Goal: Communication & Community: Answer question/provide support

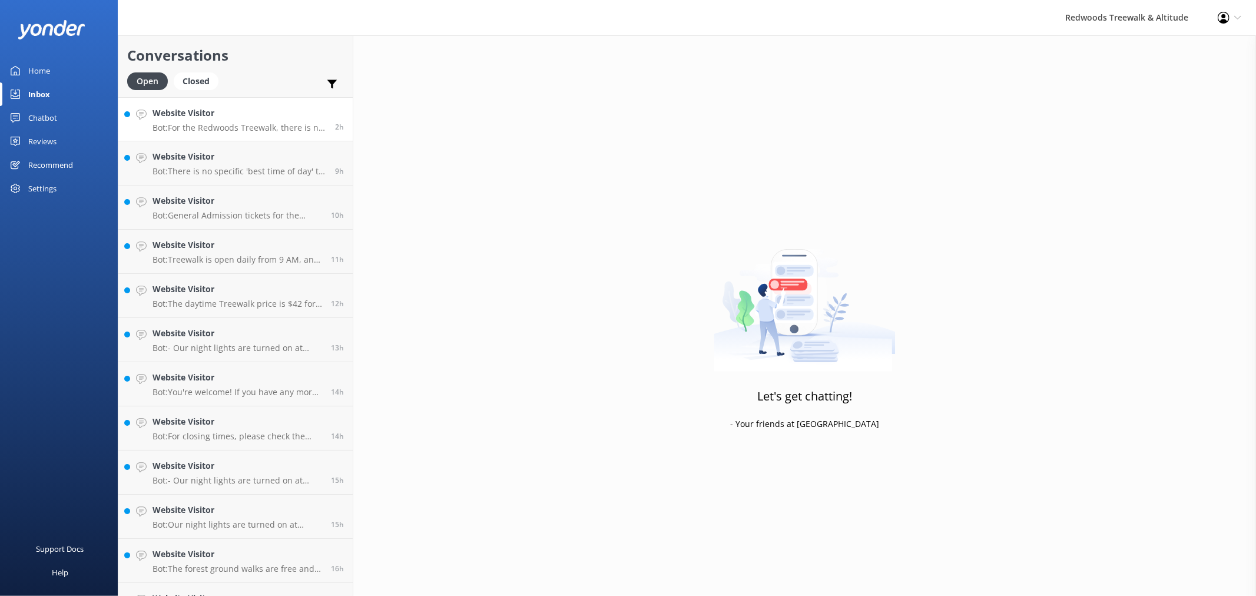
click at [267, 107] on h4 "Website Visitor" at bounding box center [239, 113] width 174 height 13
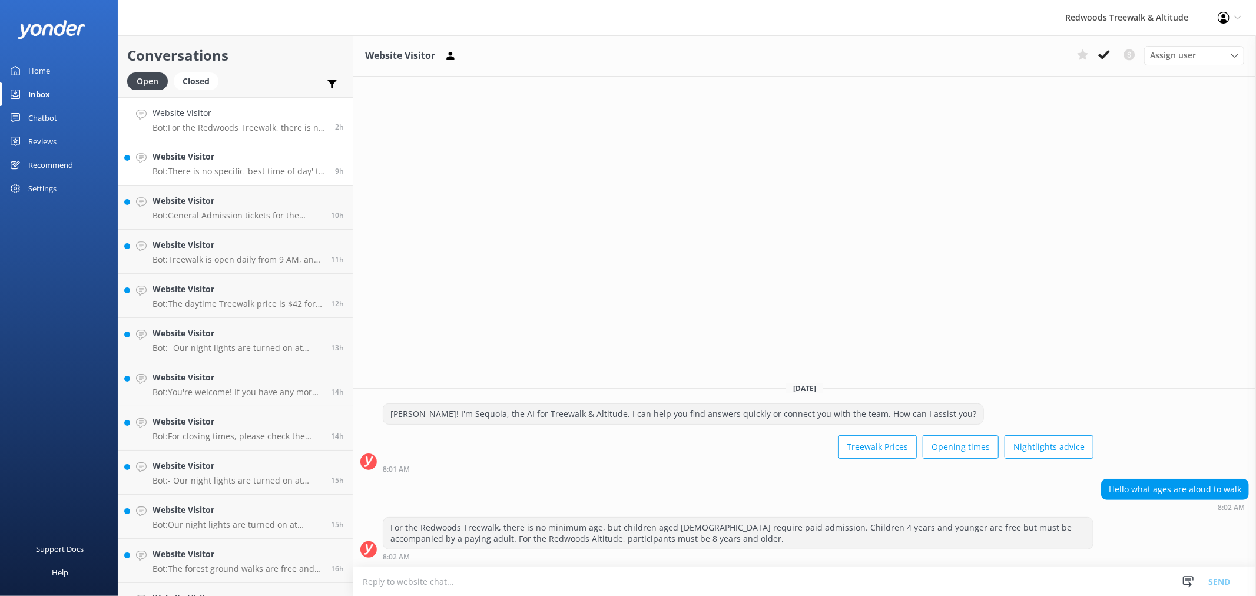
click at [231, 171] on p "Bot: There is no specific 'best time of day' to visit the glowworms. However, m…" at bounding box center [239, 171] width 174 height 11
click at [228, 195] on h4 "Website Visitor" at bounding box center [237, 200] width 170 height 13
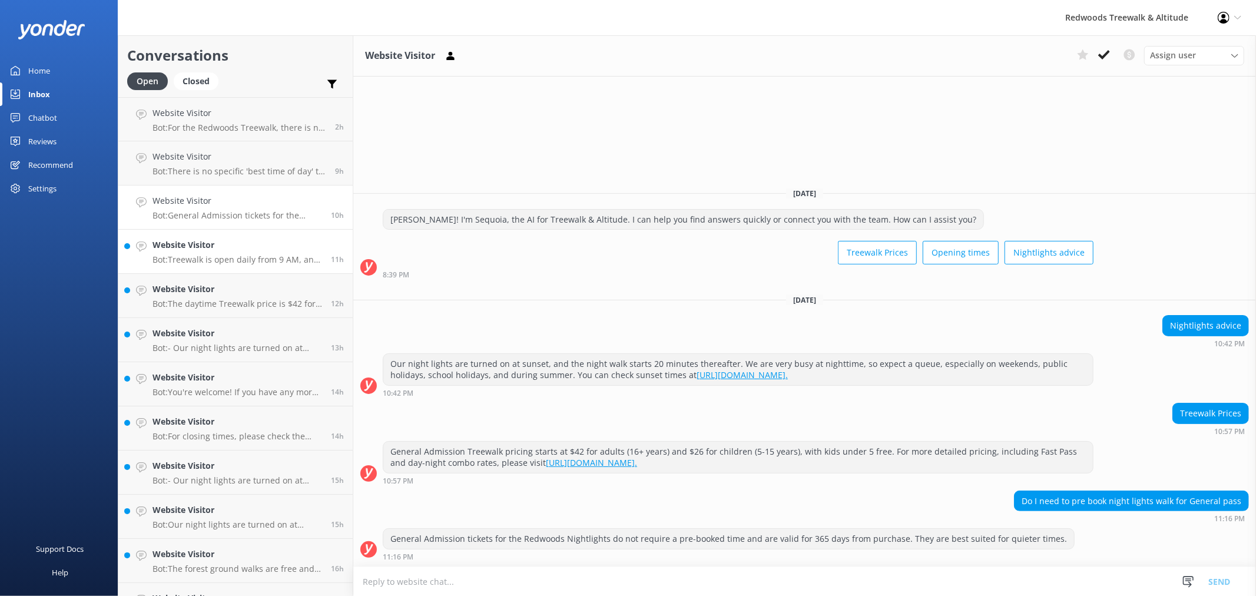
click at [232, 230] on link "Website Visitor Bot: Treewalk is open daily from 9 AM, and Glowworms open at 10…" at bounding box center [235, 252] width 234 height 44
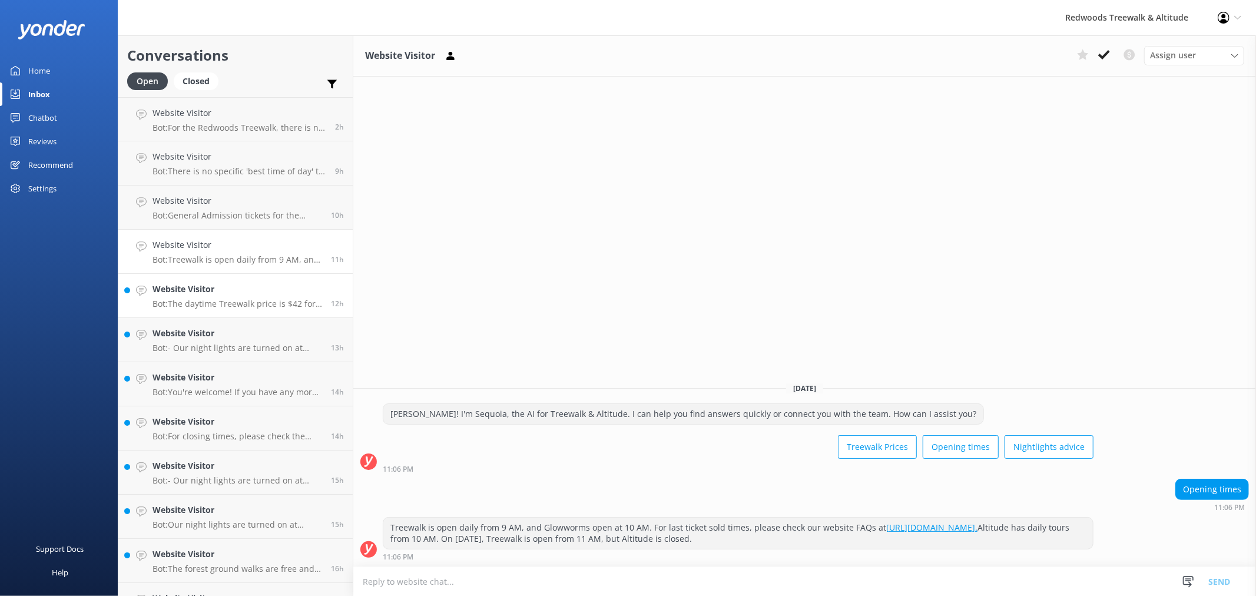
click at [238, 293] on h4 "Website Visitor" at bounding box center [237, 289] width 170 height 13
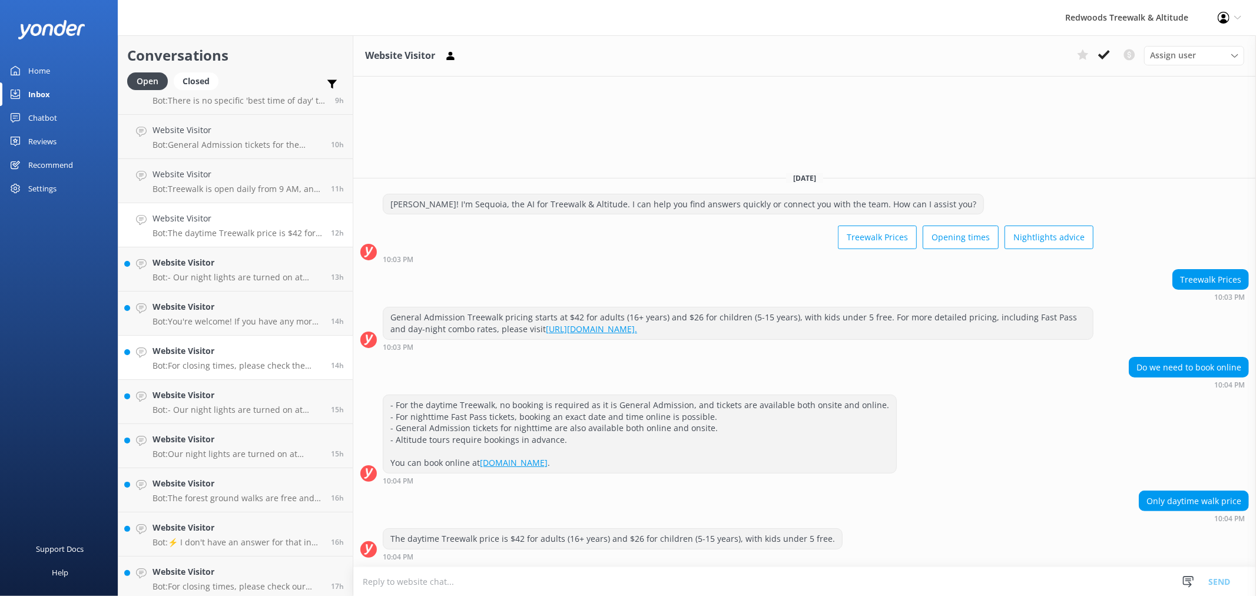
scroll to position [131, 0]
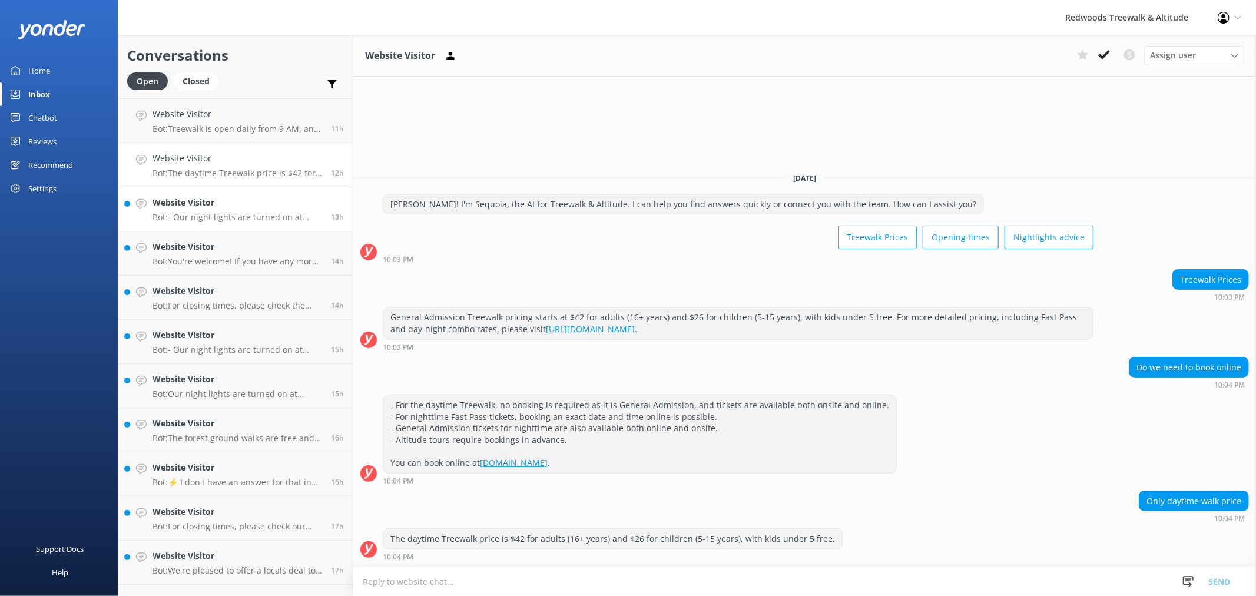
click at [241, 213] on p "Bot: - Our night lights are turned on at sunset, and the night walk starts 20 m…" at bounding box center [237, 217] width 170 height 11
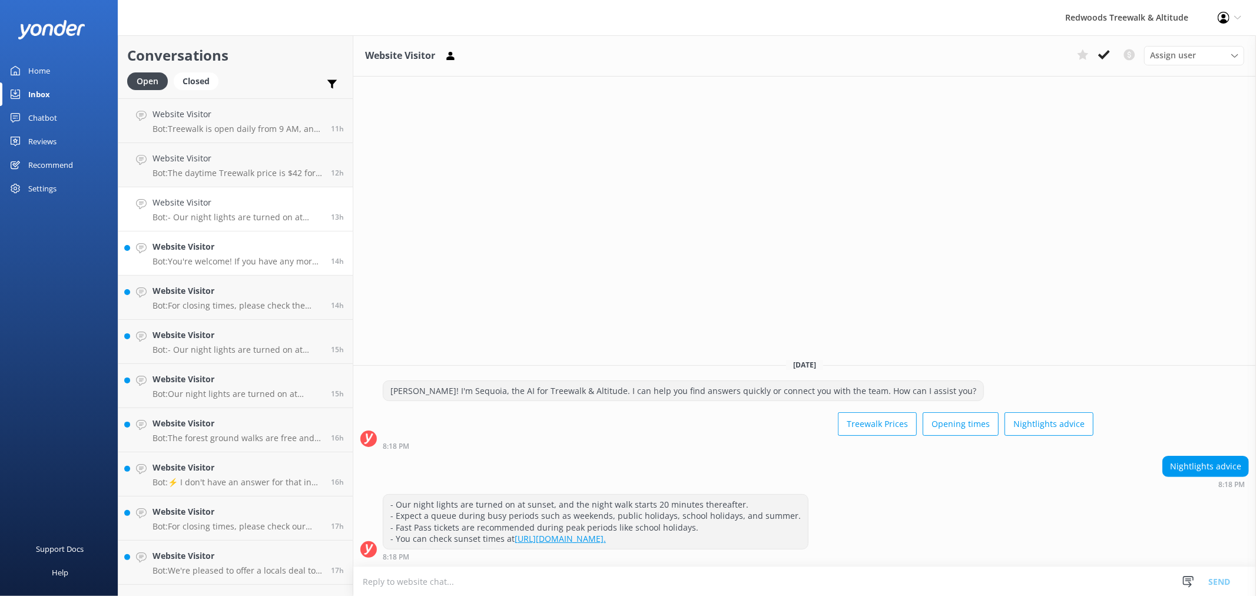
click at [224, 248] on h4 "Website Visitor" at bounding box center [237, 246] width 170 height 13
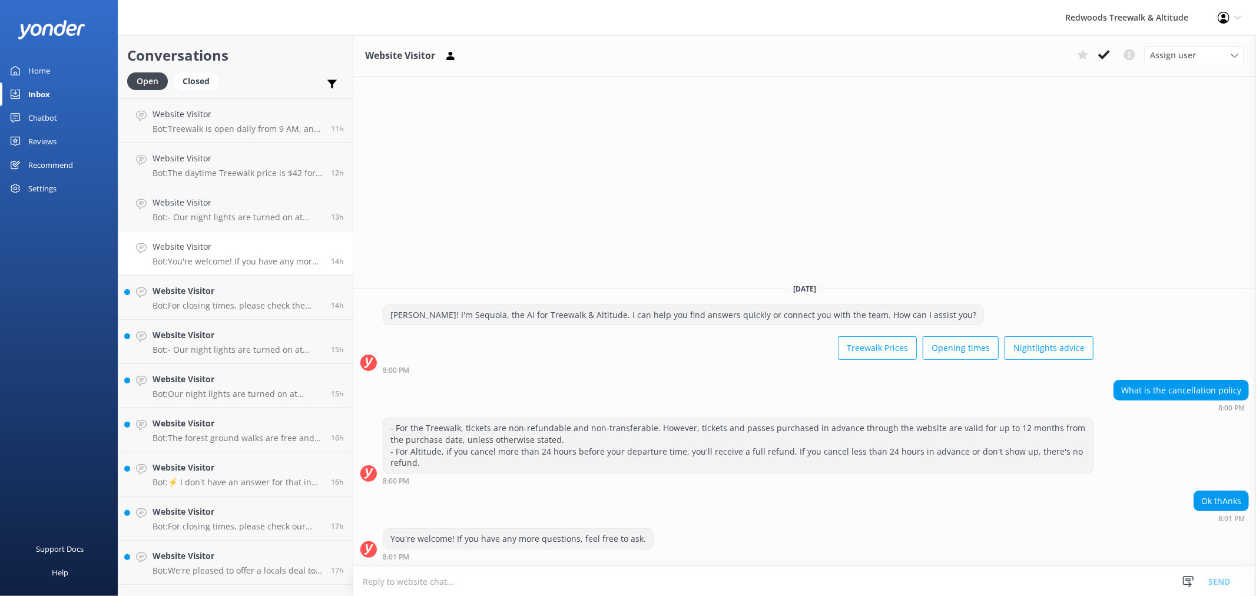
click at [228, 270] on link "Website Visitor Bot: You're welcome! If you have any more questions, feel free …" at bounding box center [235, 253] width 234 height 44
click at [238, 298] on div "Website Visitor Bot: For closing times, please check the website FAQs at [URL][…" at bounding box center [237, 297] width 170 height 26
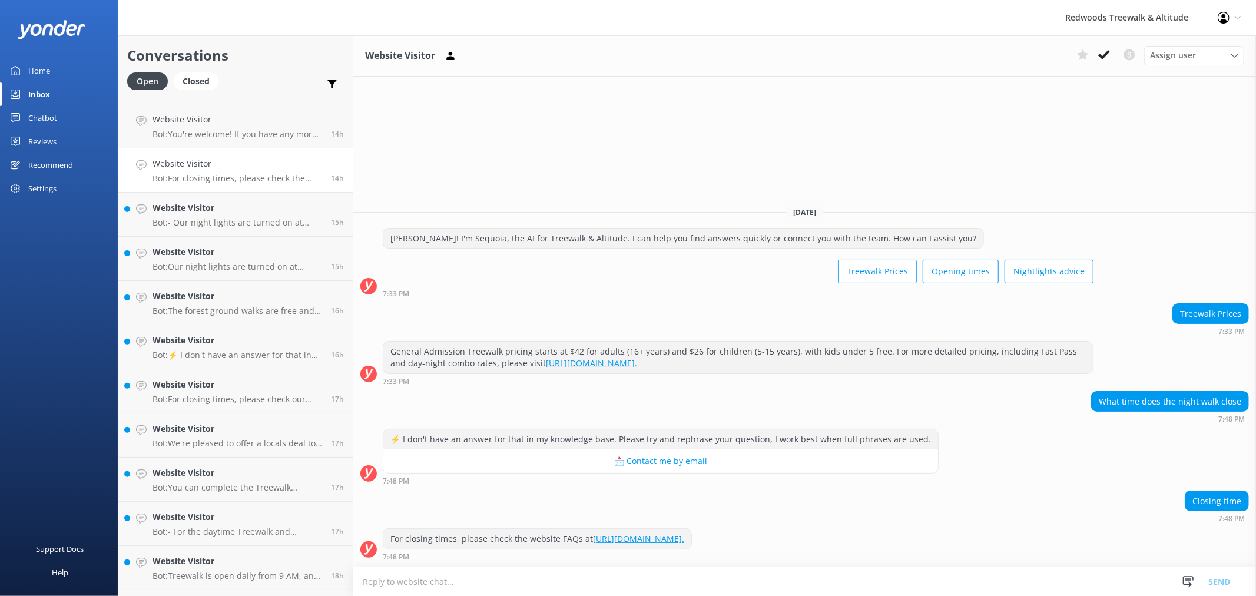
scroll to position [261, 0]
click at [208, 215] on p "Bot: - Our night lights are turned on at sunset, and the night walk starts 20 m…" at bounding box center [237, 219] width 170 height 11
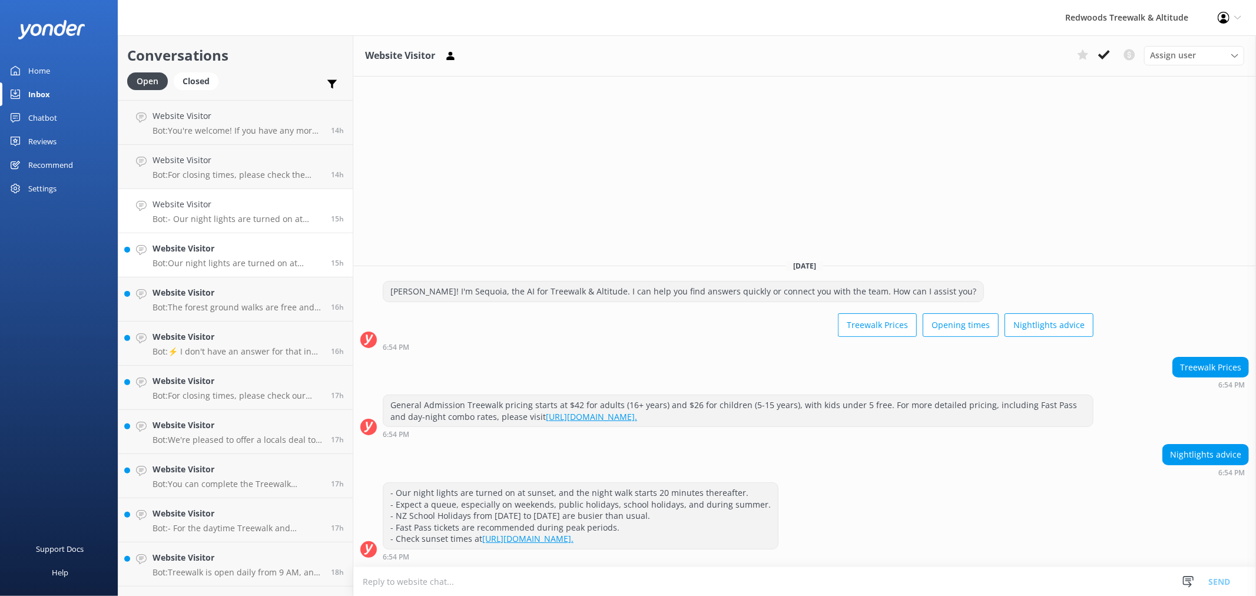
click at [188, 240] on link "Website Visitor Bot: Our night lights are turned on at sunset, and the night wa…" at bounding box center [235, 255] width 234 height 44
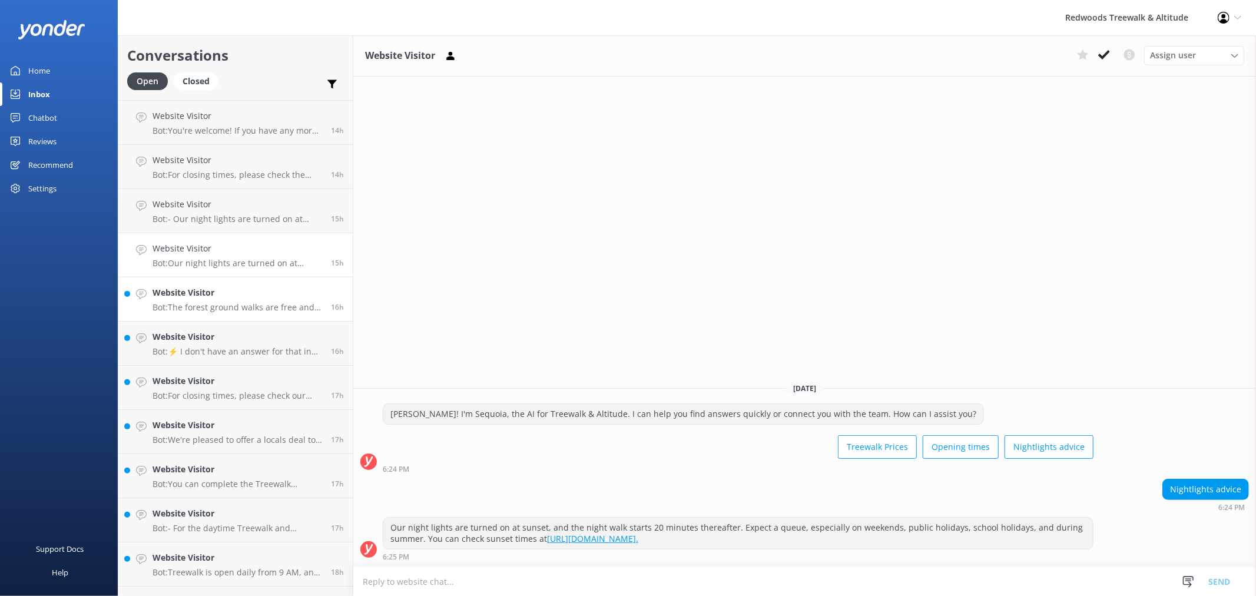
click at [186, 290] on h4 "Website Visitor" at bounding box center [237, 292] width 170 height 13
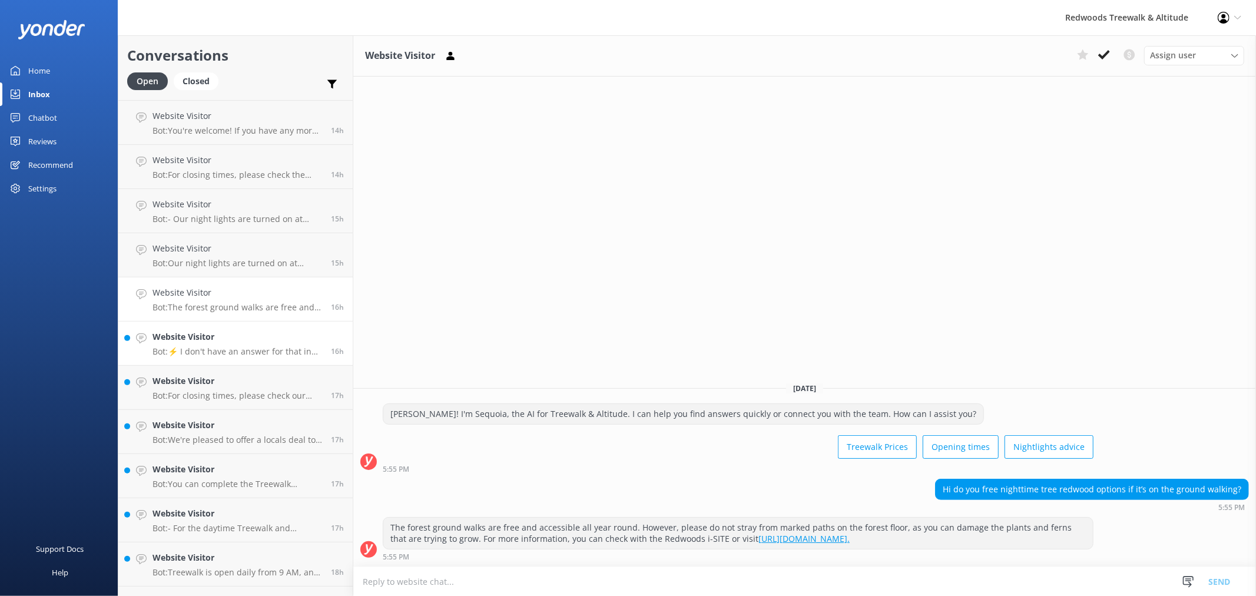
click at [263, 343] on div "Website Visitor Bot: ⚡ I don't have an answer for that in my knowledge base. Pl…" at bounding box center [237, 343] width 170 height 26
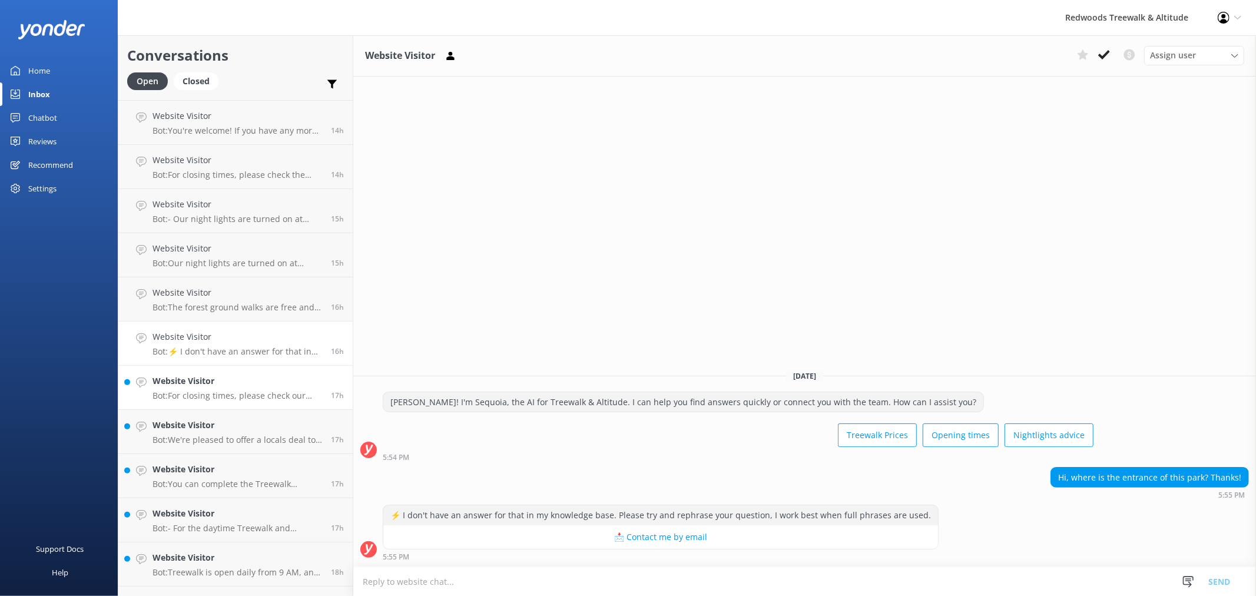
click at [231, 391] on p "Bot: For closing times, please check our website FAQs at [URL][DOMAIN_NAME]." at bounding box center [237, 395] width 170 height 11
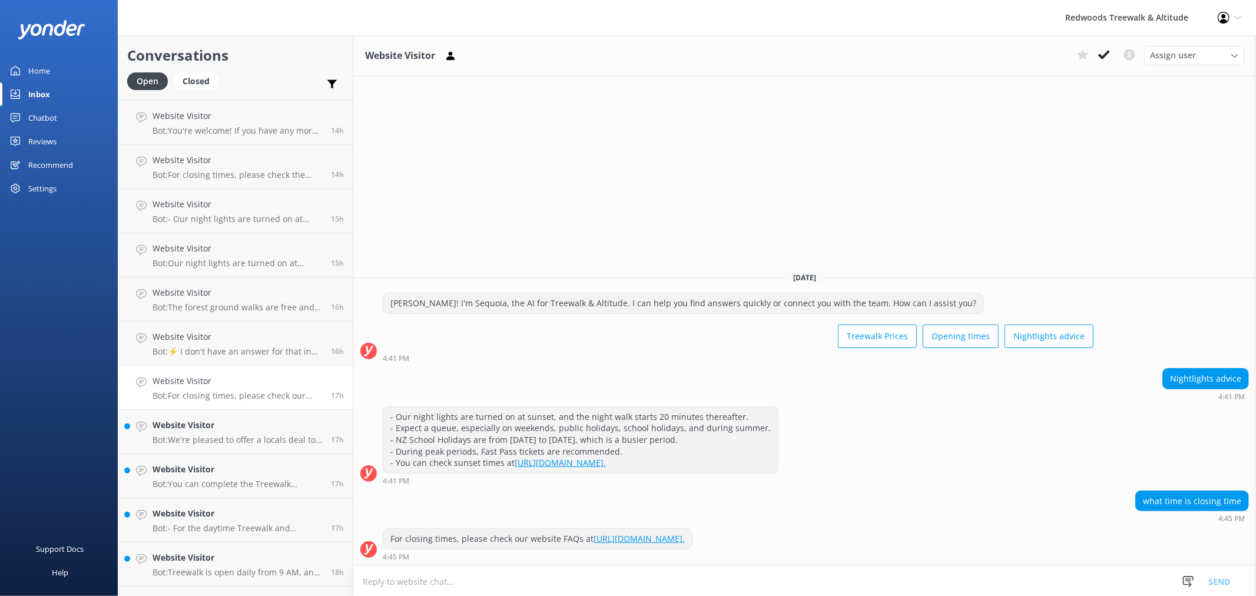
scroll to position [431, 0]
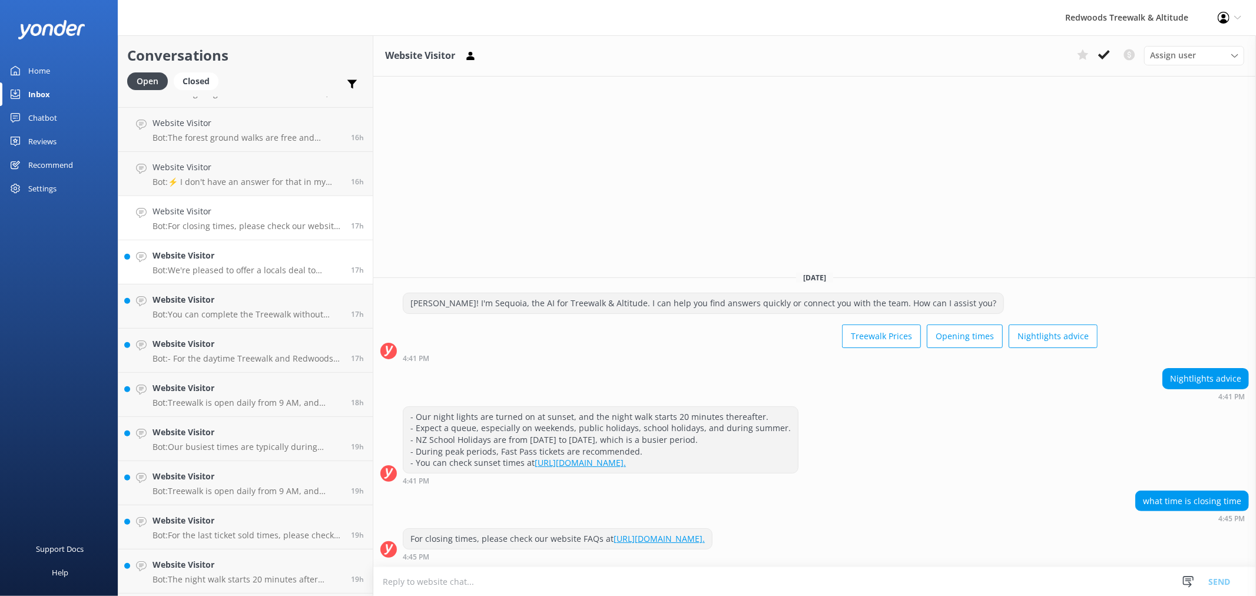
click at [248, 261] on h4 "Website Visitor" at bounding box center [247, 255] width 190 height 13
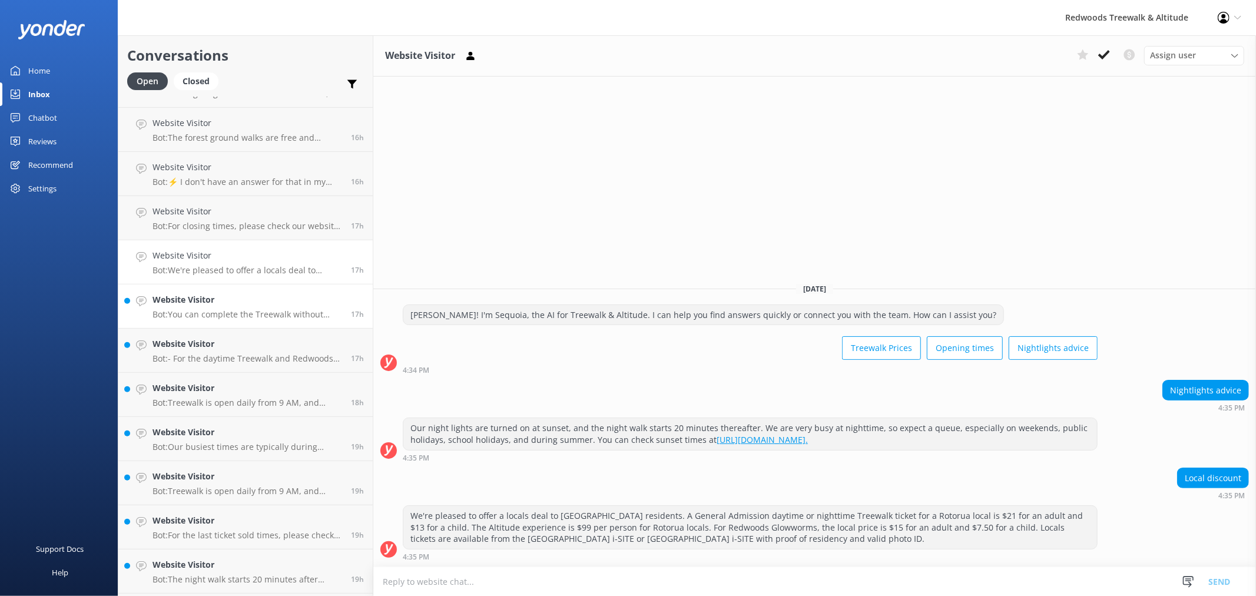
click at [244, 298] on h4 "Website Visitor" at bounding box center [247, 299] width 190 height 13
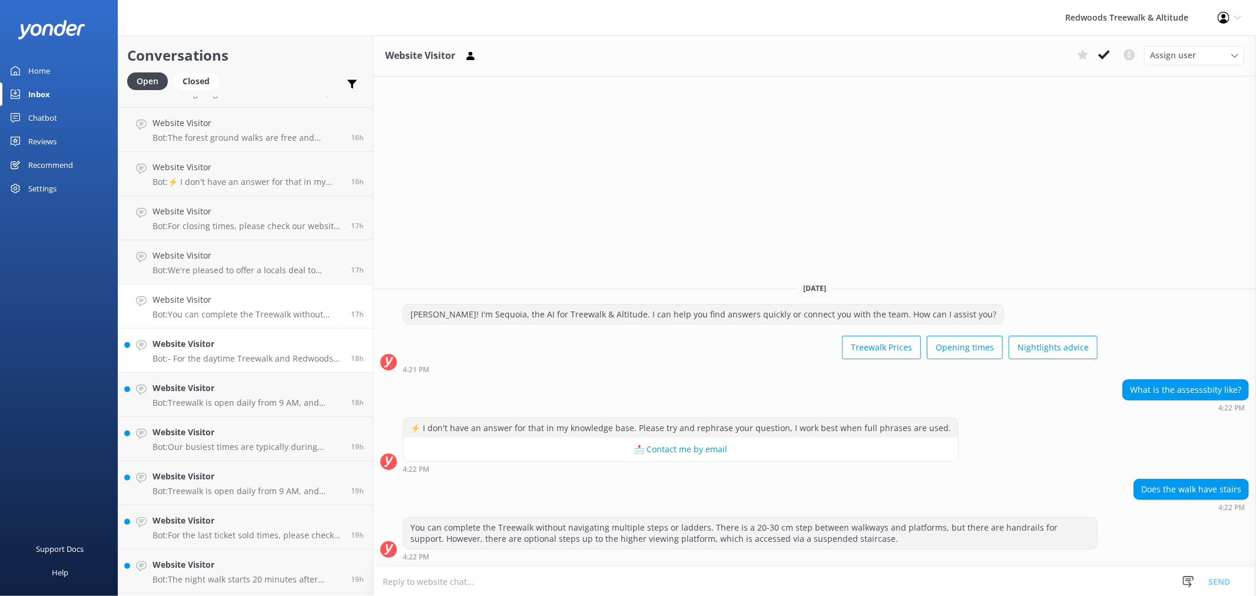
click at [245, 350] on h4 "Website Visitor" at bounding box center [247, 343] width 190 height 13
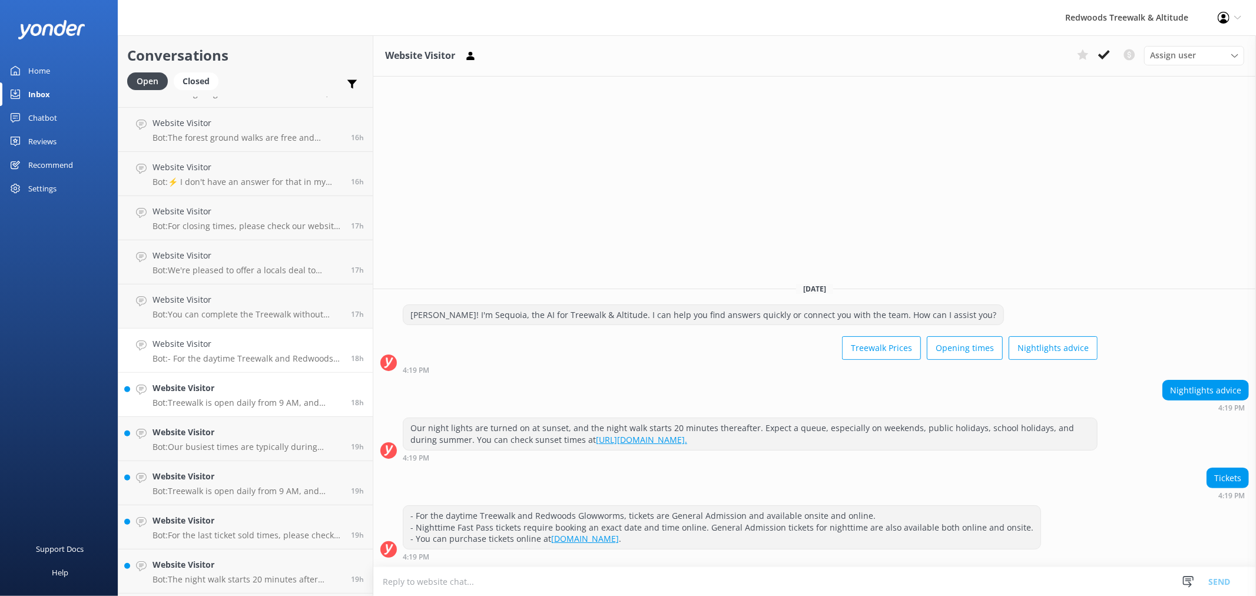
click at [196, 400] on p "Bot: Treewalk is open daily from 9 AM, and Glowworms at 10 AM. For last ticket …" at bounding box center [247, 402] width 190 height 11
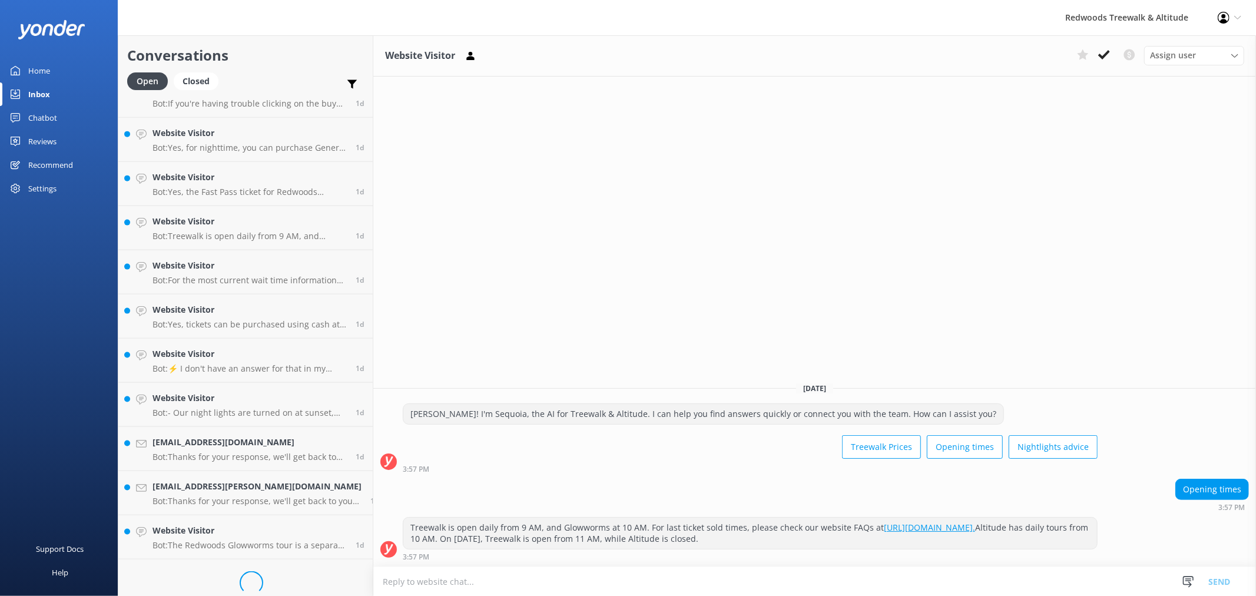
scroll to position [1314, 0]
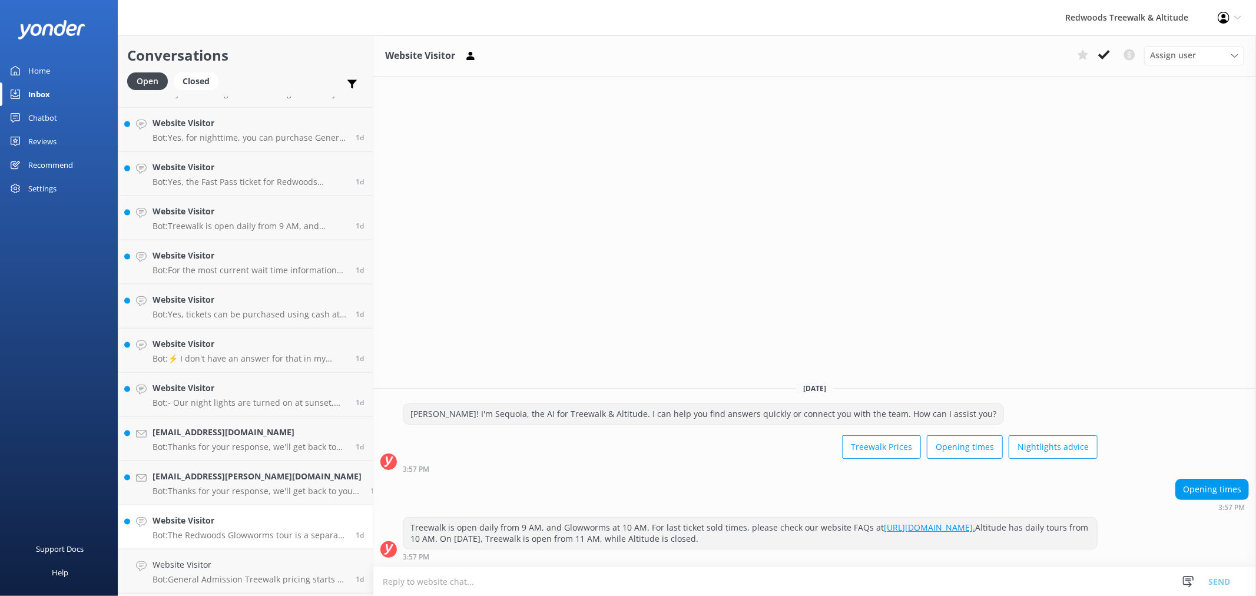
click at [213, 516] on h4 "Website Visitor" at bounding box center [249, 520] width 194 height 13
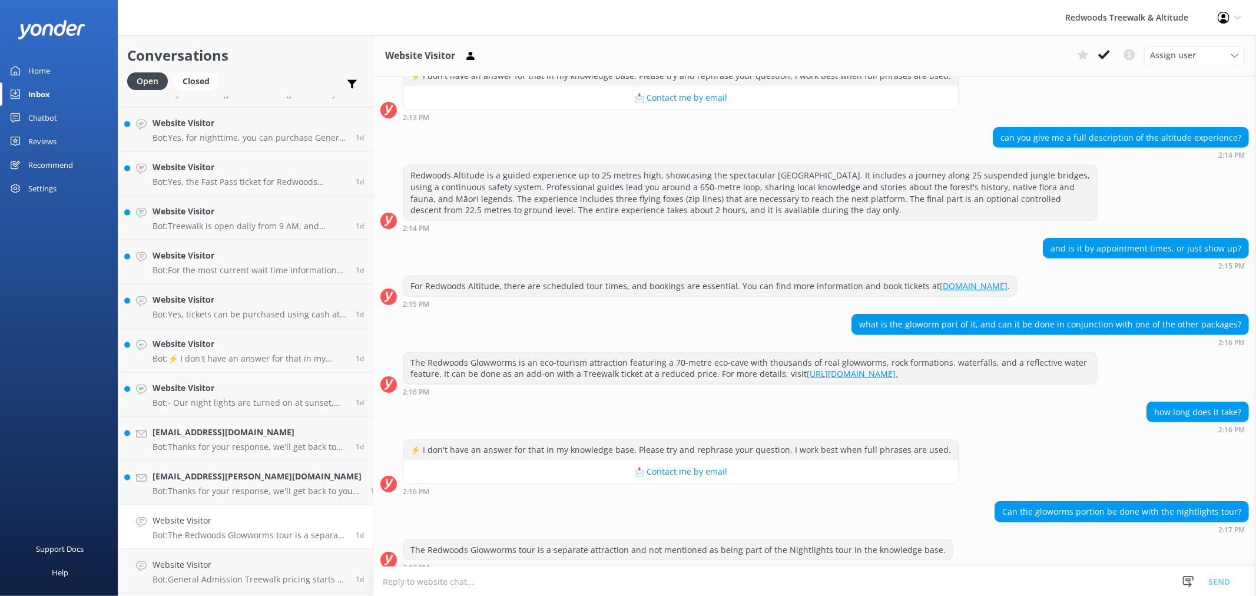
scroll to position [781, 0]
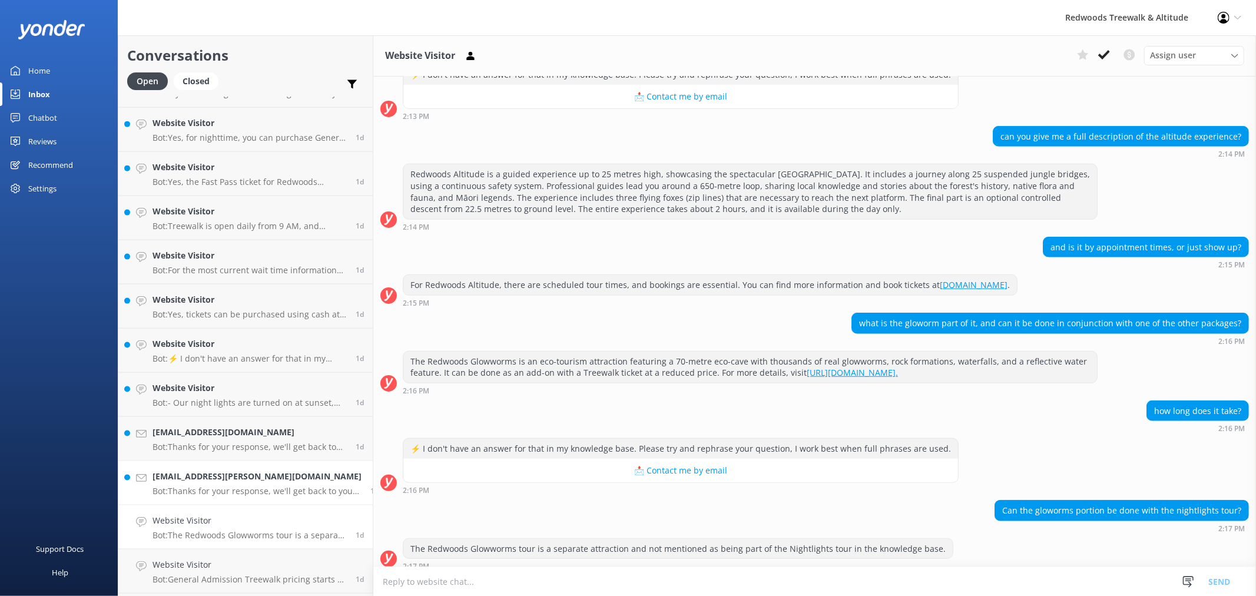
click at [252, 496] on link "[PERSON_NAME][EMAIL_ADDRESS][DOMAIN_NAME] Bot: Thanks for your response, we'll …" at bounding box center [245, 483] width 254 height 44
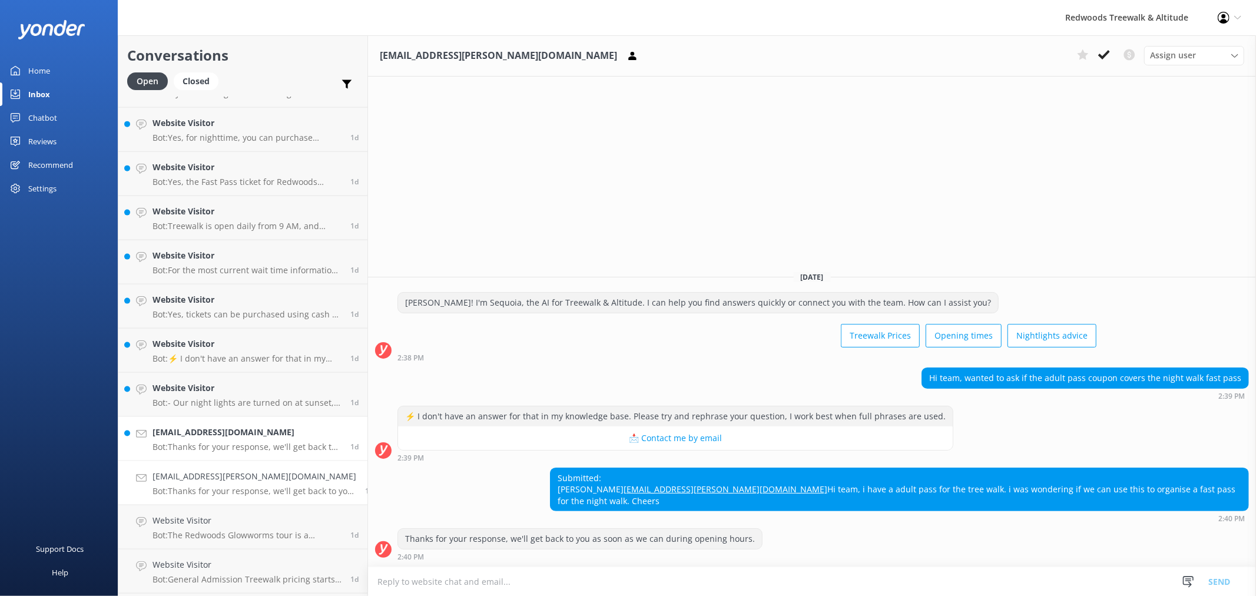
click at [220, 440] on div "[EMAIL_ADDRESS][DOMAIN_NAME] Bot: Thanks for your response, we'll get back to y…" at bounding box center [246, 439] width 189 height 26
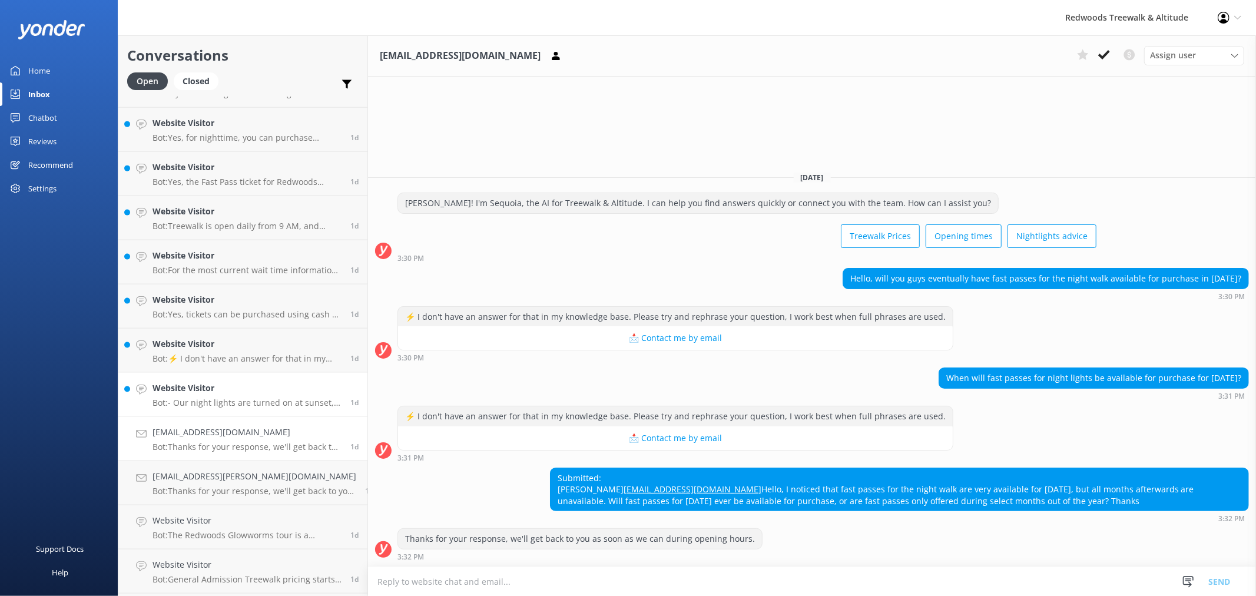
click at [261, 401] on p "Bot: - Our night lights are turned on at sunset, and the night walk starts 20 m…" at bounding box center [246, 402] width 189 height 11
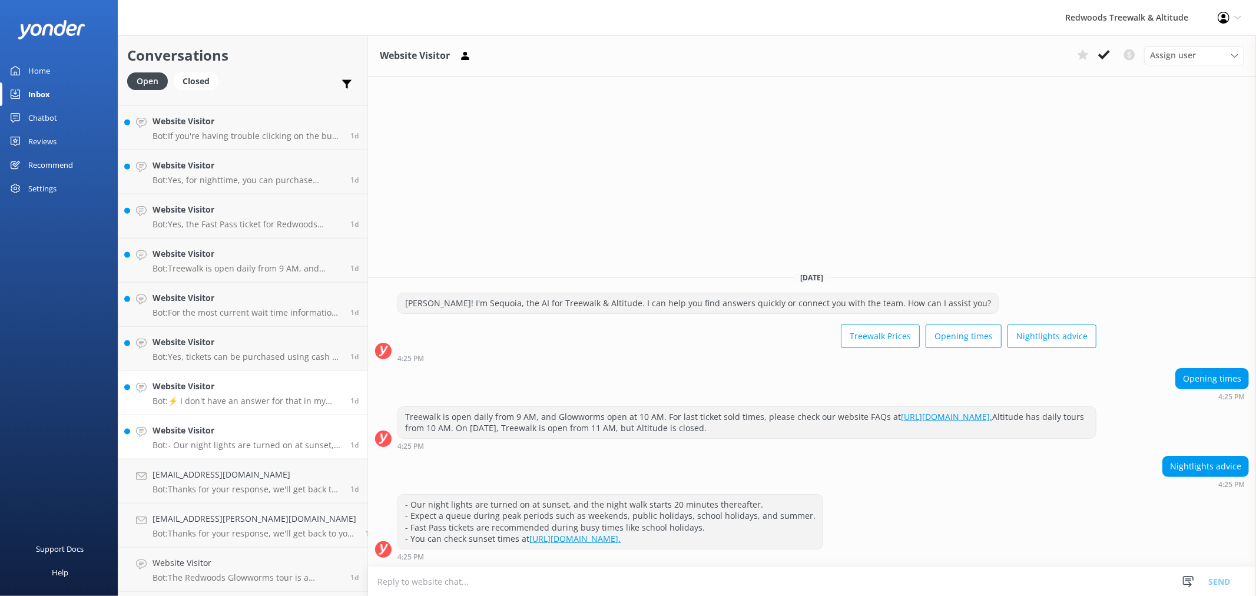
scroll to position [1249, 0]
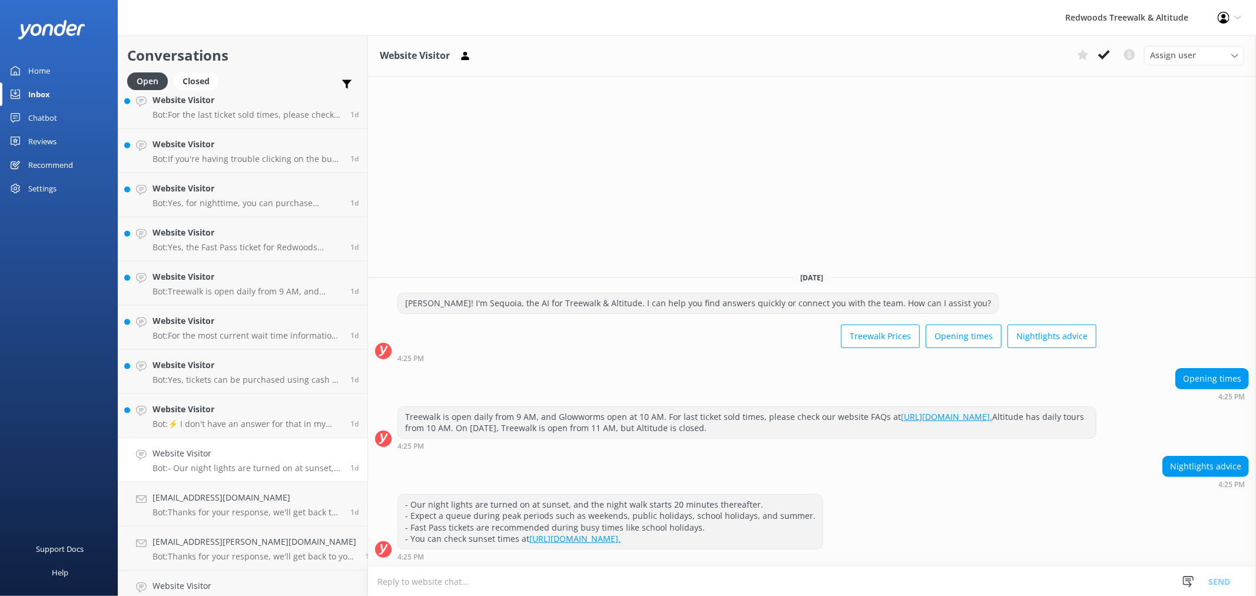
click at [257, 443] on link "Website Visitor Bot: - Our night lights are turned on at sunset, and the night …" at bounding box center [242, 460] width 249 height 44
click at [252, 413] on h4 "Website Visitor" at bounding box center [246, 409] width 189 height 13
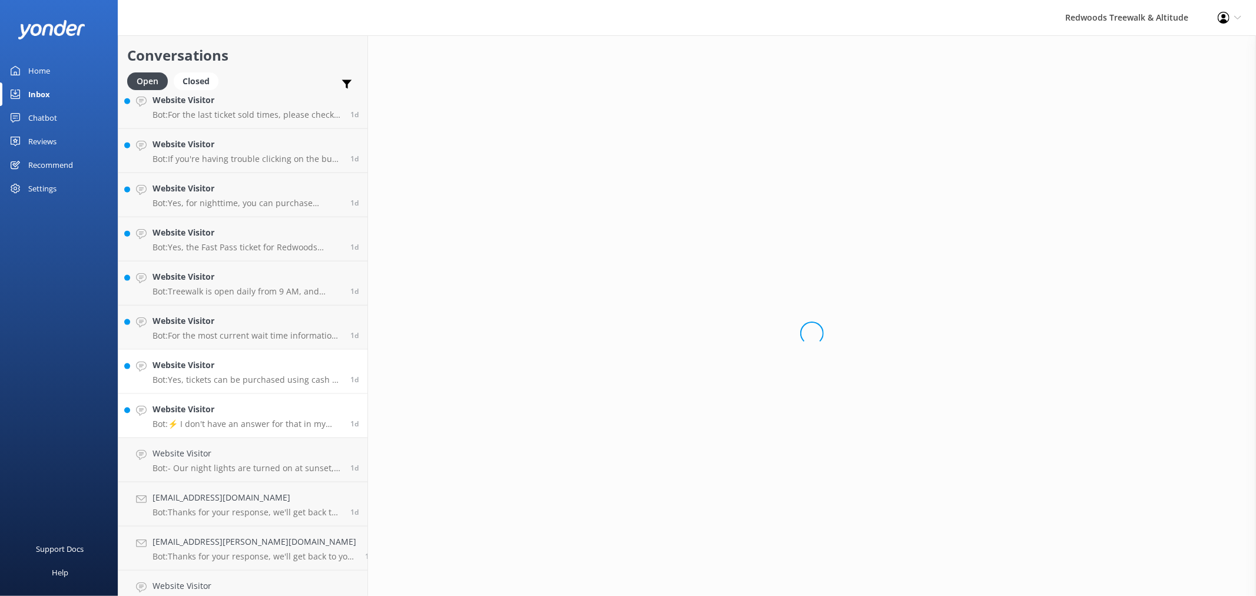
click at [247, 377] on p "Bot: Yes, tickets can be purchased using cash at the [GEOGRAPHIC_DATA] or [GEOG…" at bounding box center [246, 379] width 189 height 11
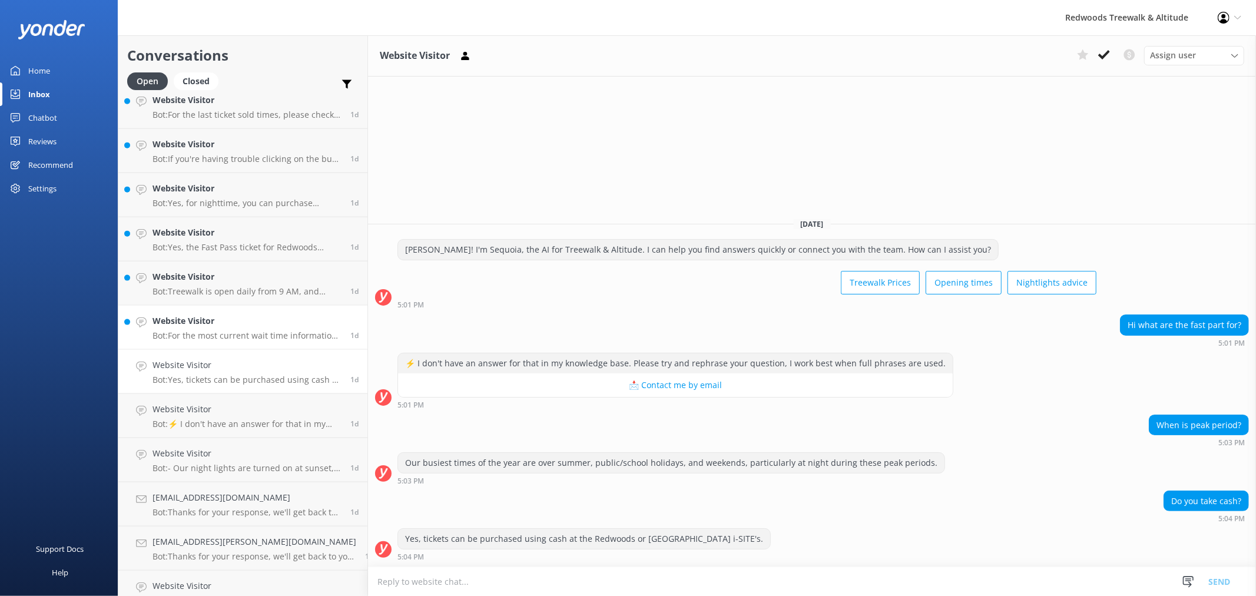
click at [225, 323] on h4 "Website Visitor" at bounding box center [246, 320] width 189 height 13
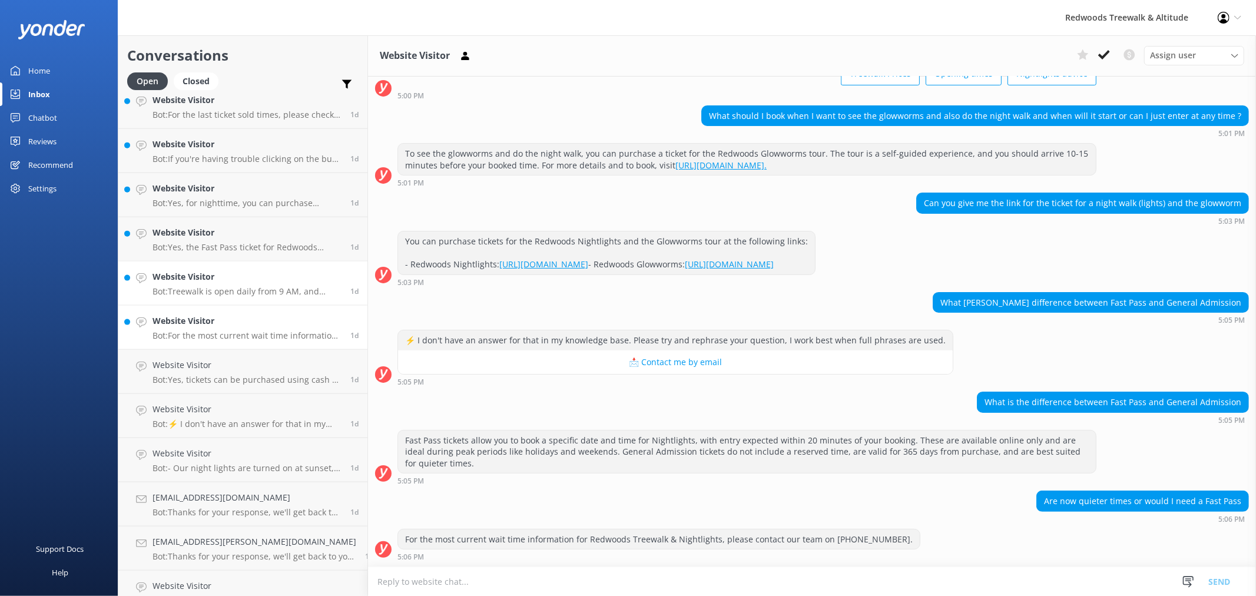
scroll to position [90, 0]
click at [210, 290] on p "Bot: Treewalk is open daily from 9 AM, and Glowworms open at 10 AM. For last ti…" at bounding box center [246, 291] width 189 height 11
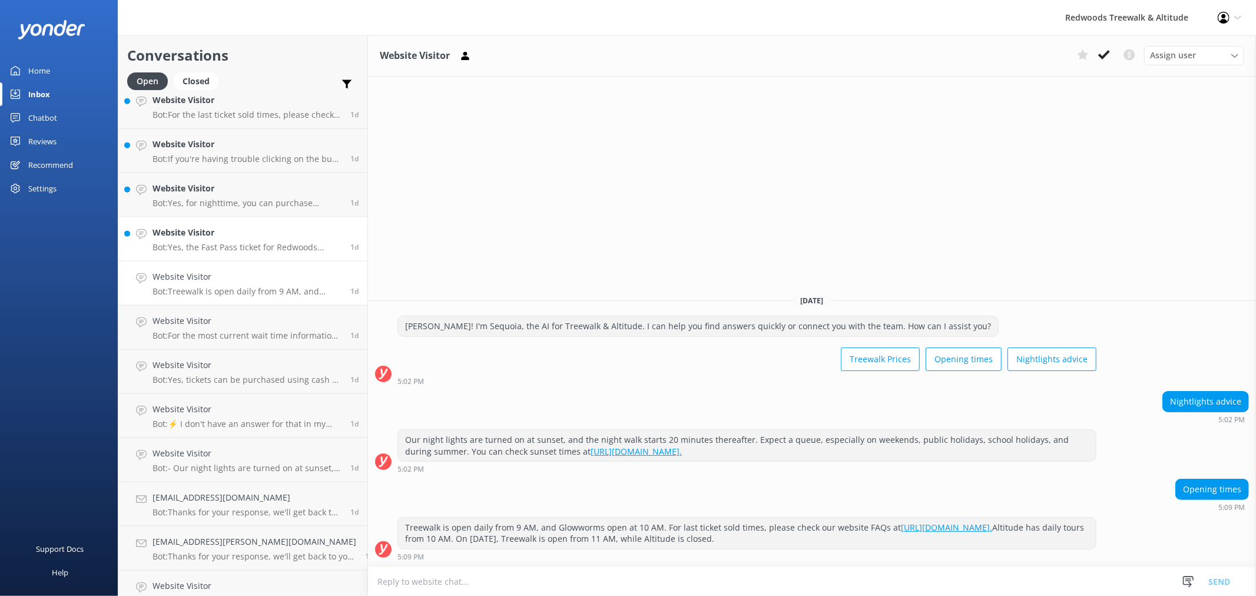
click at [215, 234] on h4 "Website Visitor" at bounding box center [246, 232] width 189 height 13
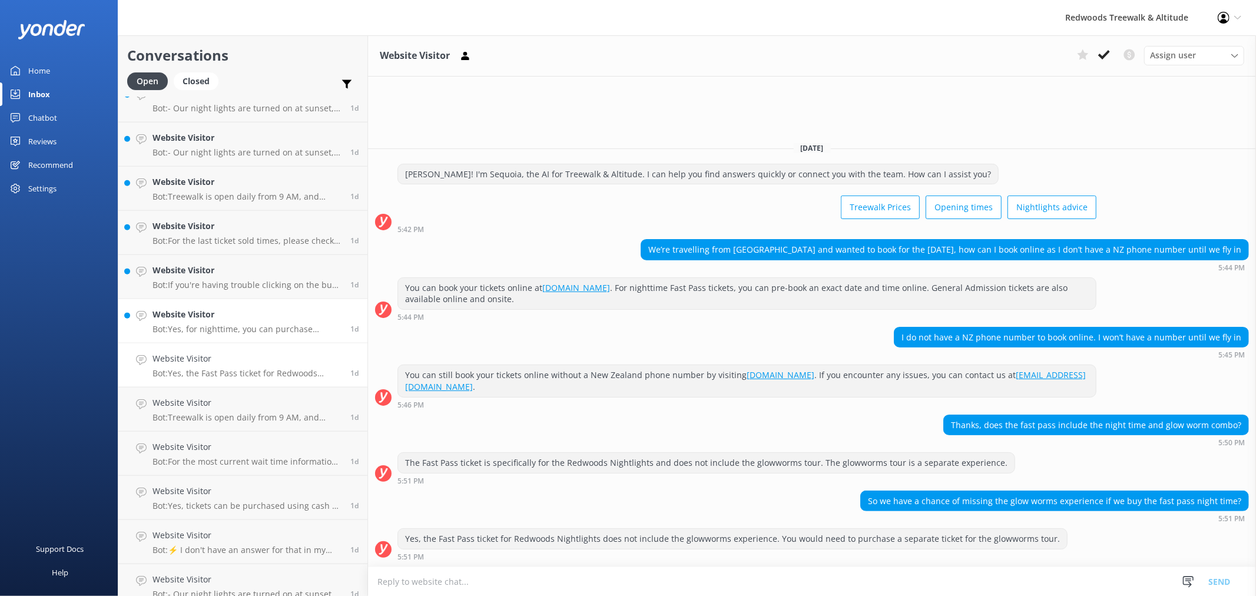
scroll to position [1117, 0]
click at [231, 311] on link "Website Visitor Bot: Yes, for nighttime, you can purchase General Admission tic…" at bounding box center [242, 326] width 249 height 44
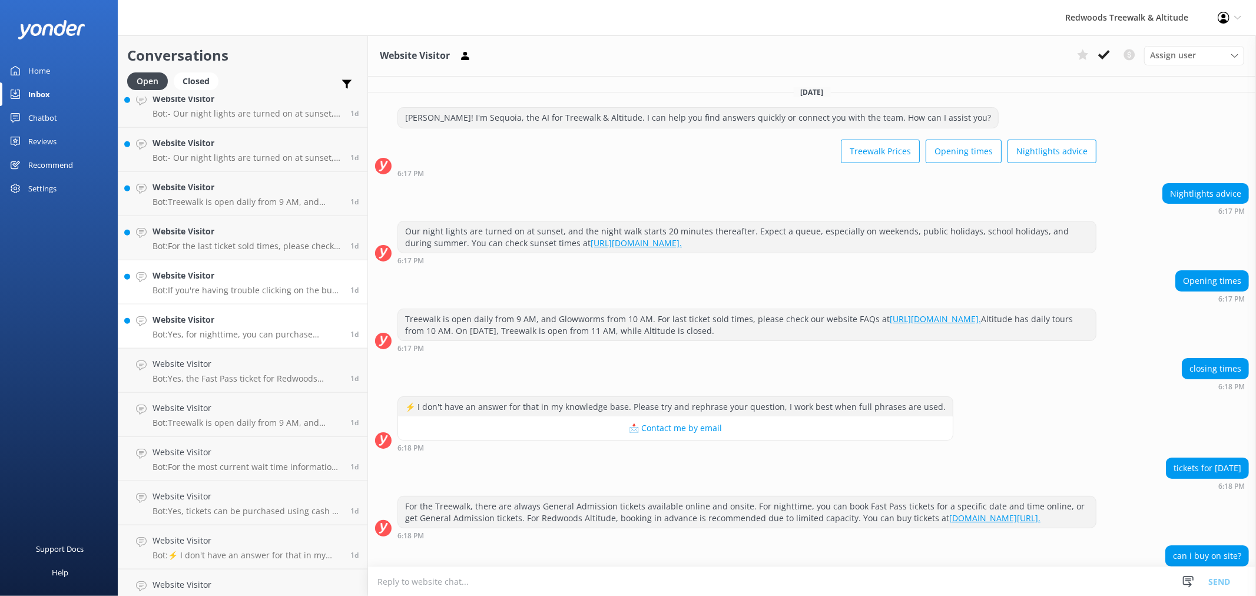
scroll to position [132, 0]
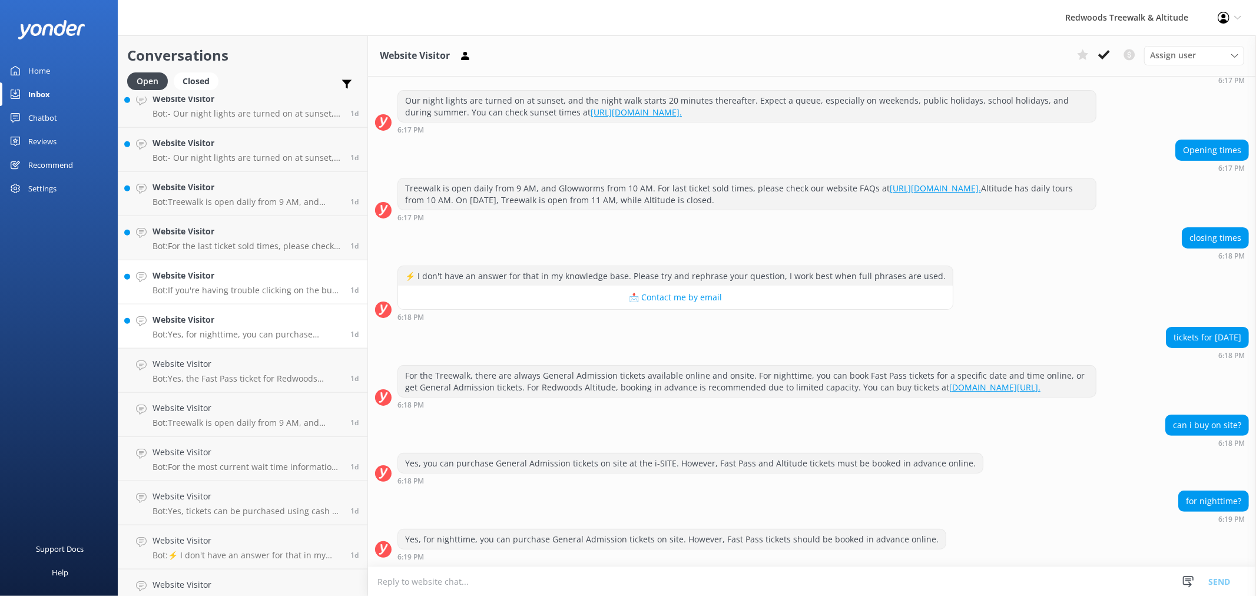
click at [230, 269] on h4 "Website Visitor" at bounding box center [246, 275] width 189 height 13
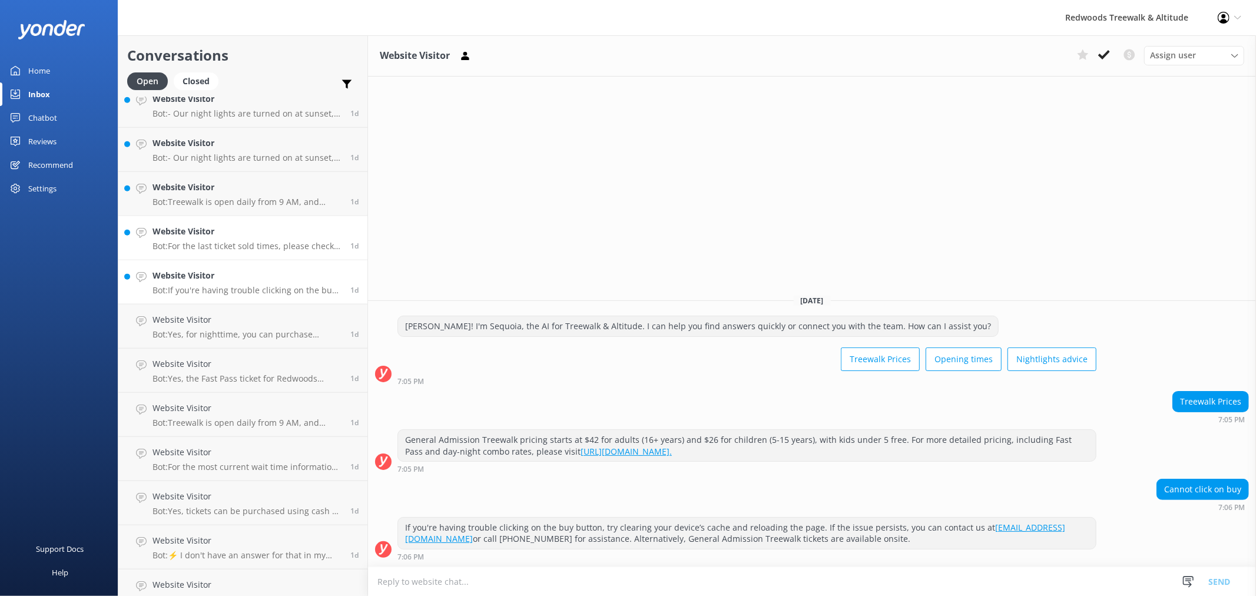
click at [224, 225] on h4 "Website Visitor" at bounding box center [246, 231] width 189 height 13
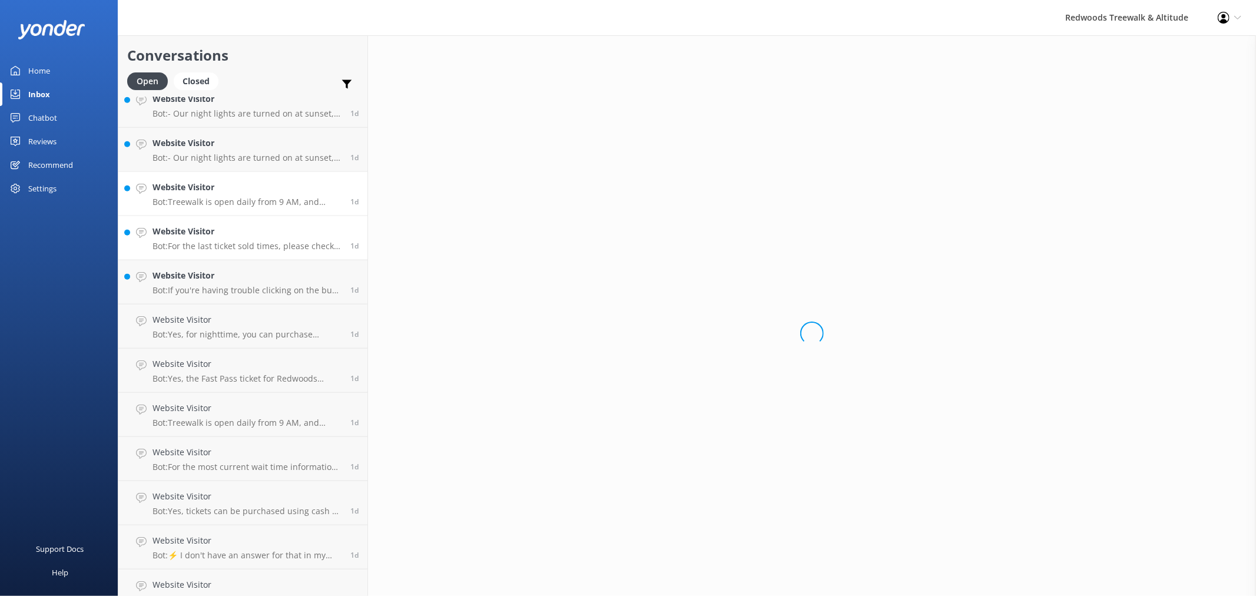
click at [220, 195] on div "Website Visitor Bot: Treewalk is open daily from 9 AM, and Altitude has daily t…" at bounding box center [246, 194] width 189 height 26
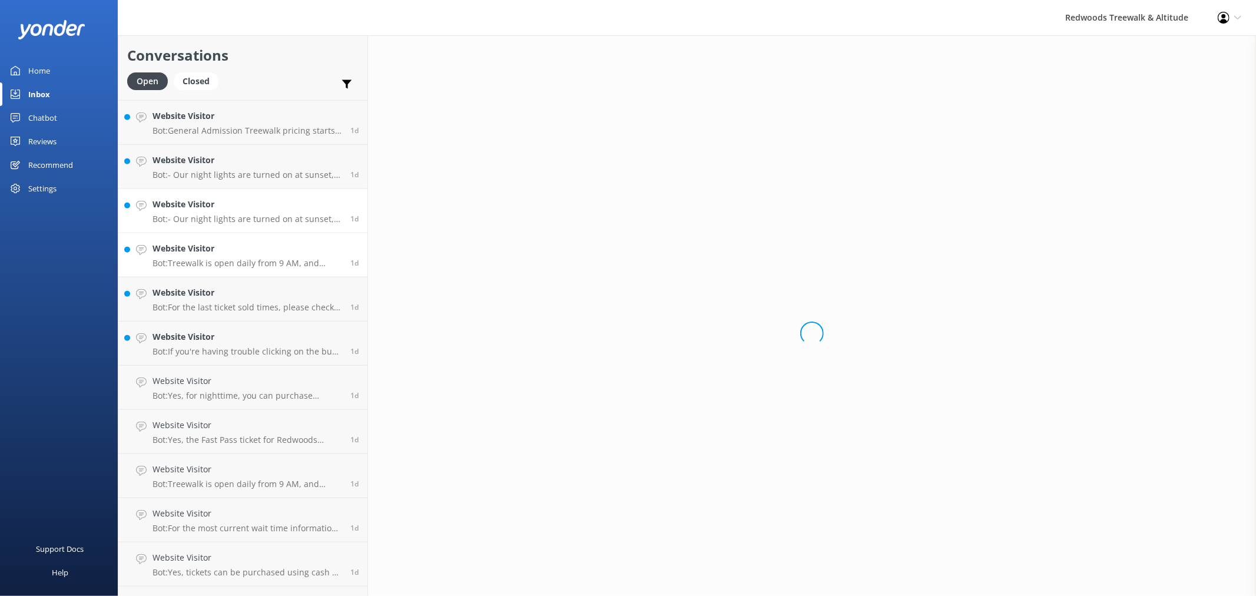
scroll to position [987, 0]
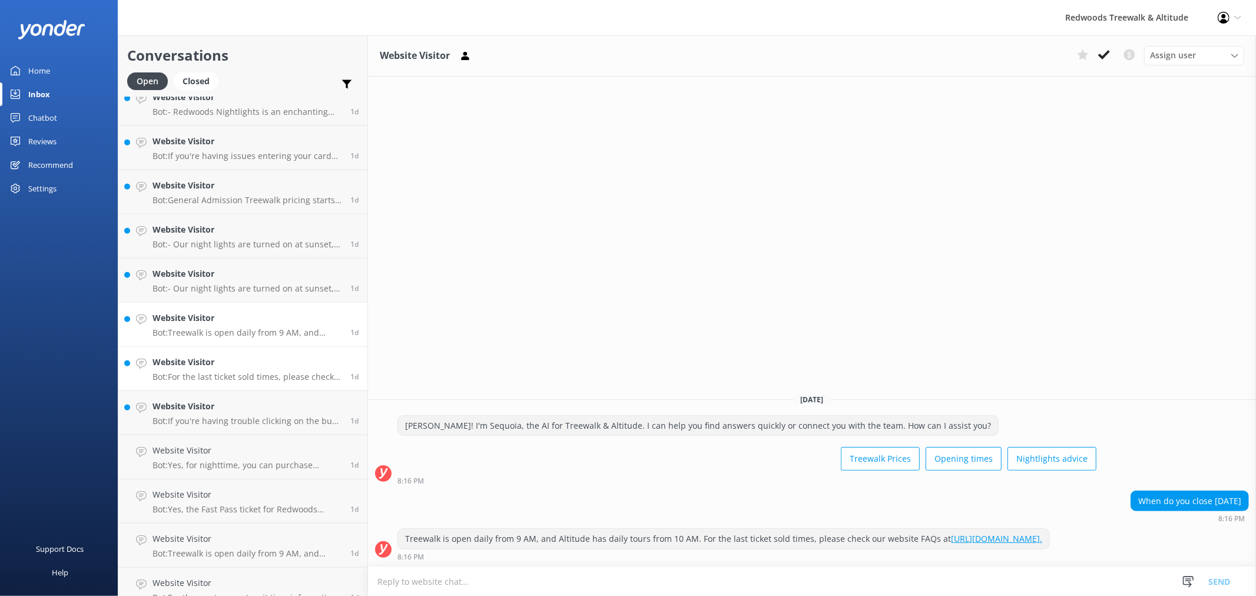
click at [213, 354] on link "Website Visitor Bot: For the last ticket sold times, please check our website F…" at bounding box center [242, 369] width 249 height 44
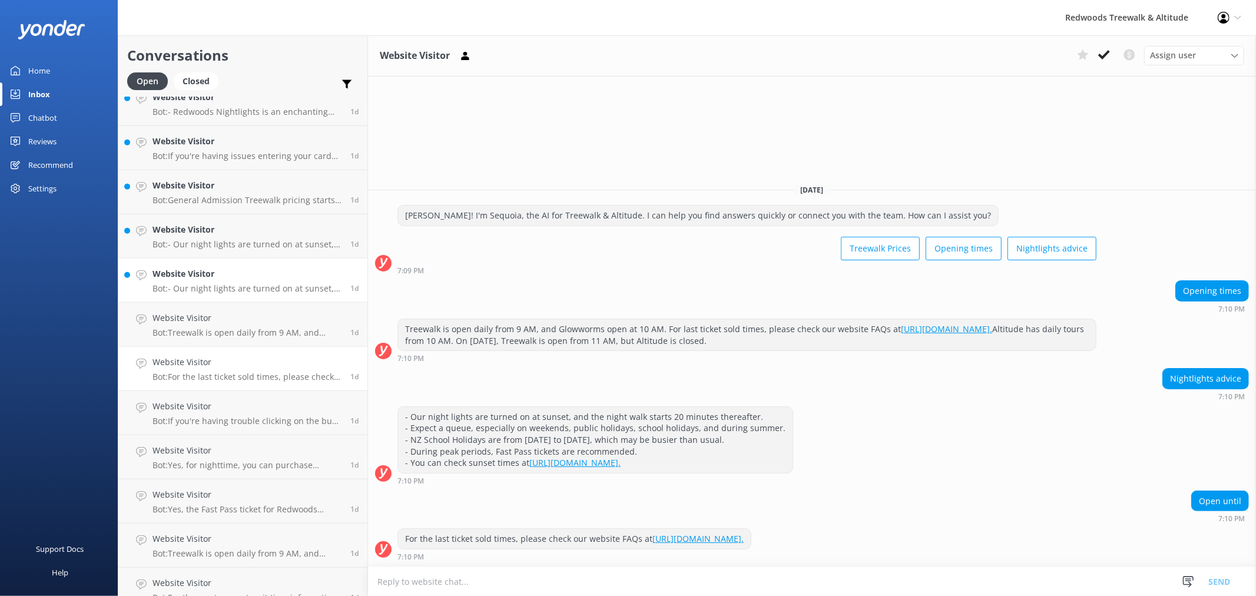
click at [210, 271] on h4 "Website Visitor" at bounding box center [246, 273] width 189 height 13
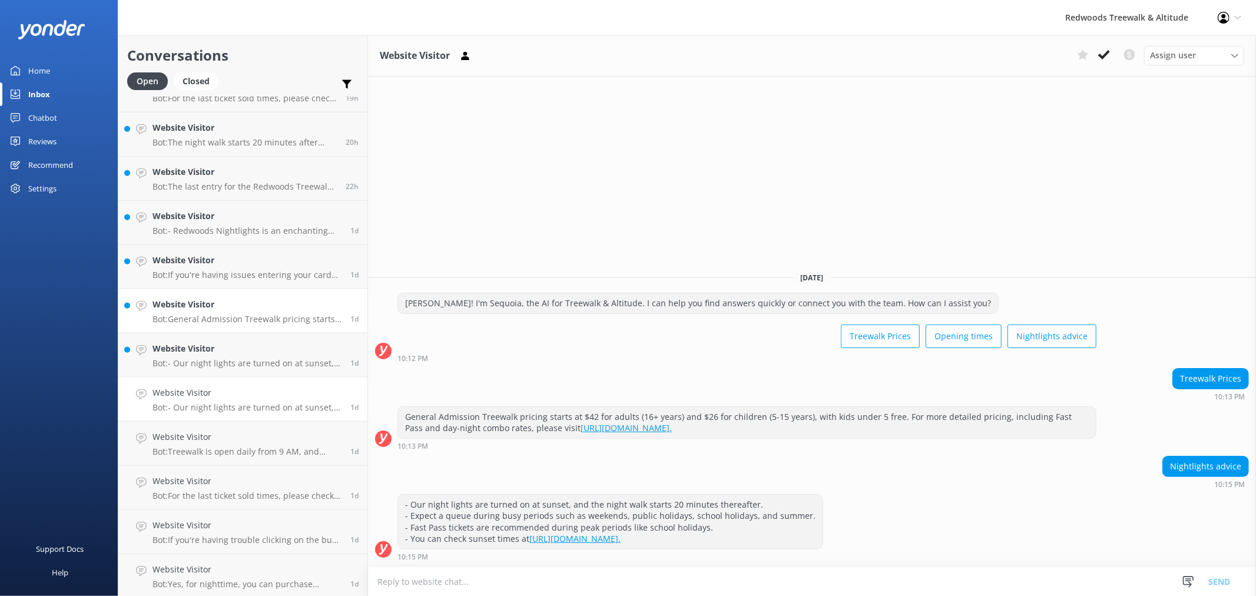
scroll to position [856, 0]
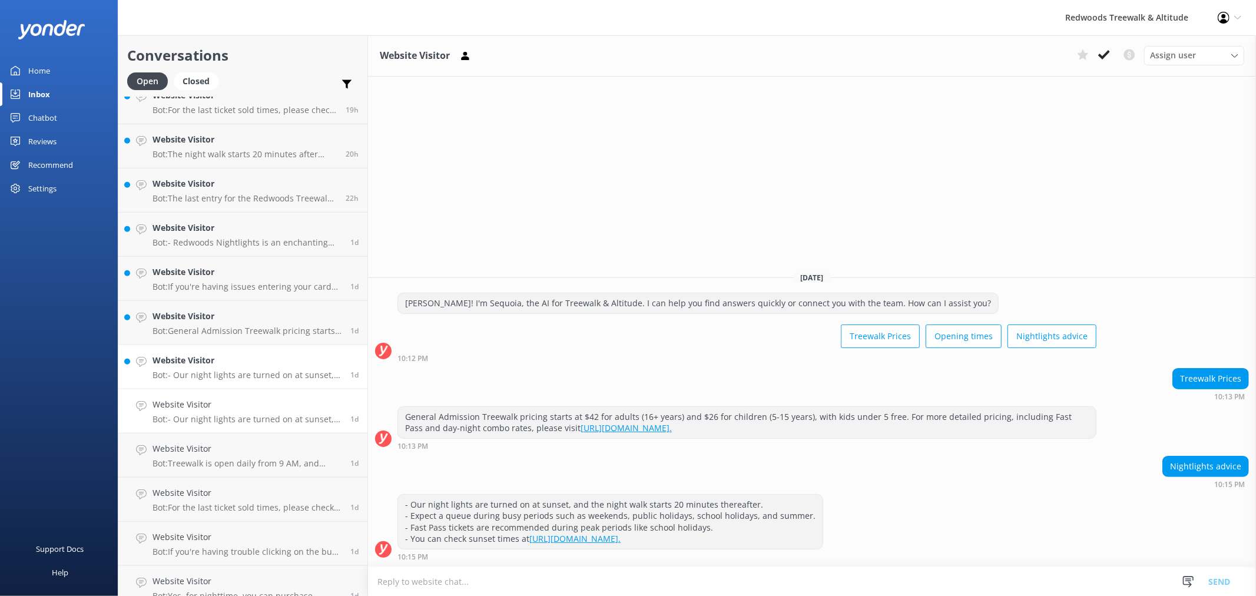
click at [207, 355] on h4 "Website Visitor" at bounding box center [246, 360] width 189 height 13
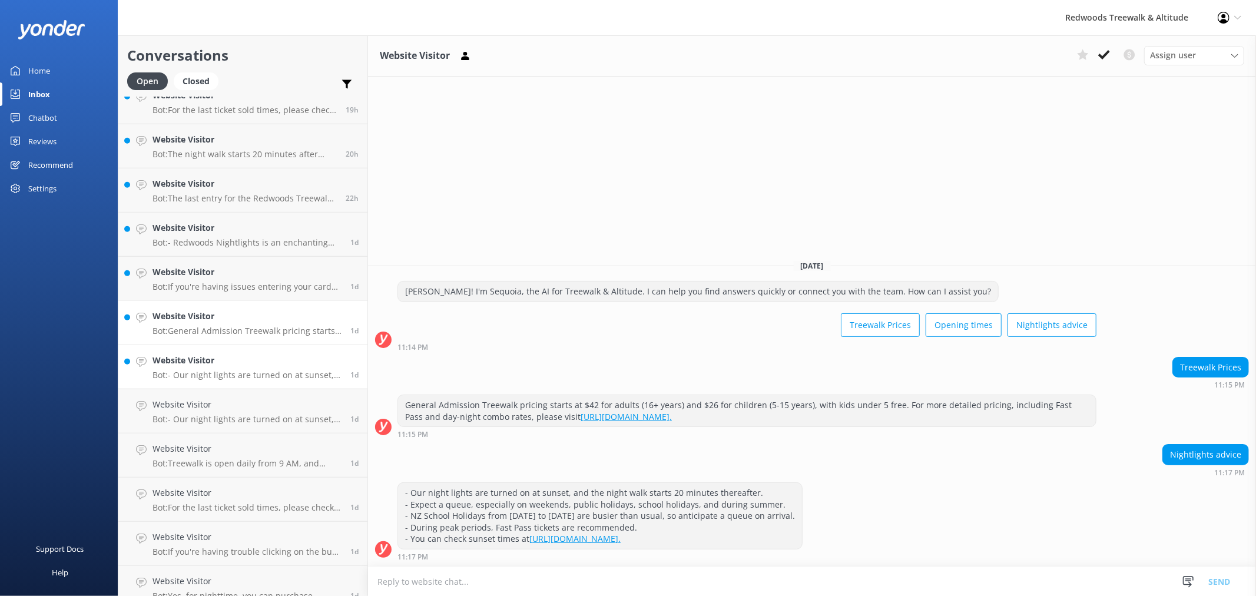
click at [204, 318] on h4 "Website Visitor" at bounding box center [246, 316] width 189 height 13
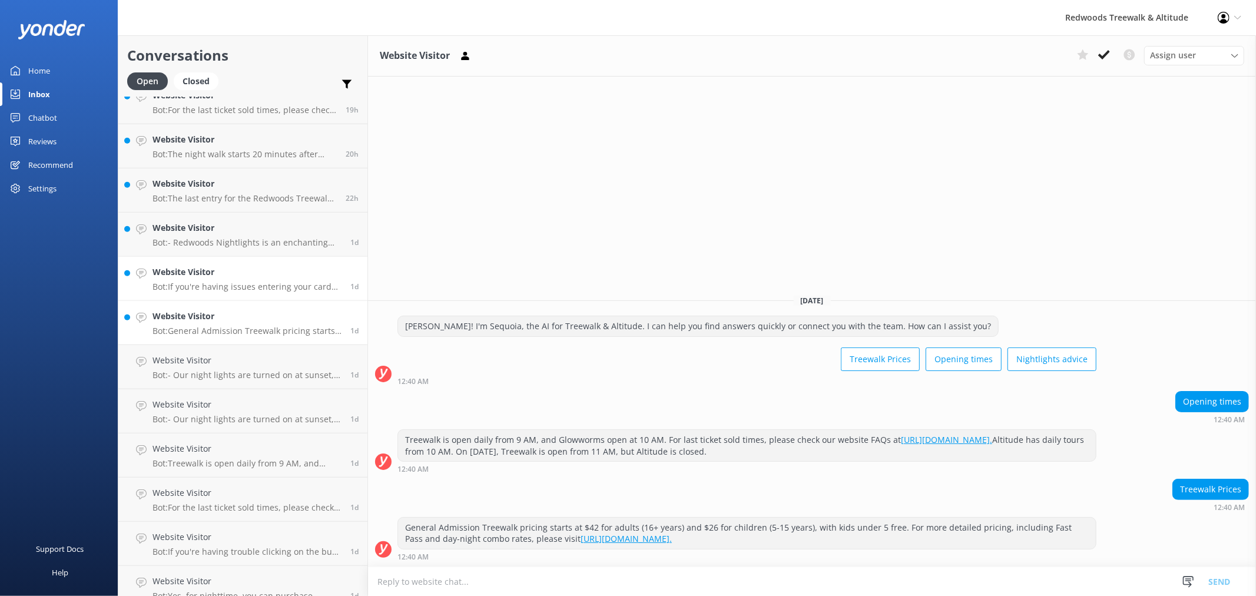
click at [207, 285] on p "Bot: If you're having issues entering your card details online, please try clea…" at bounding box center [246, 286] width 189 height 11
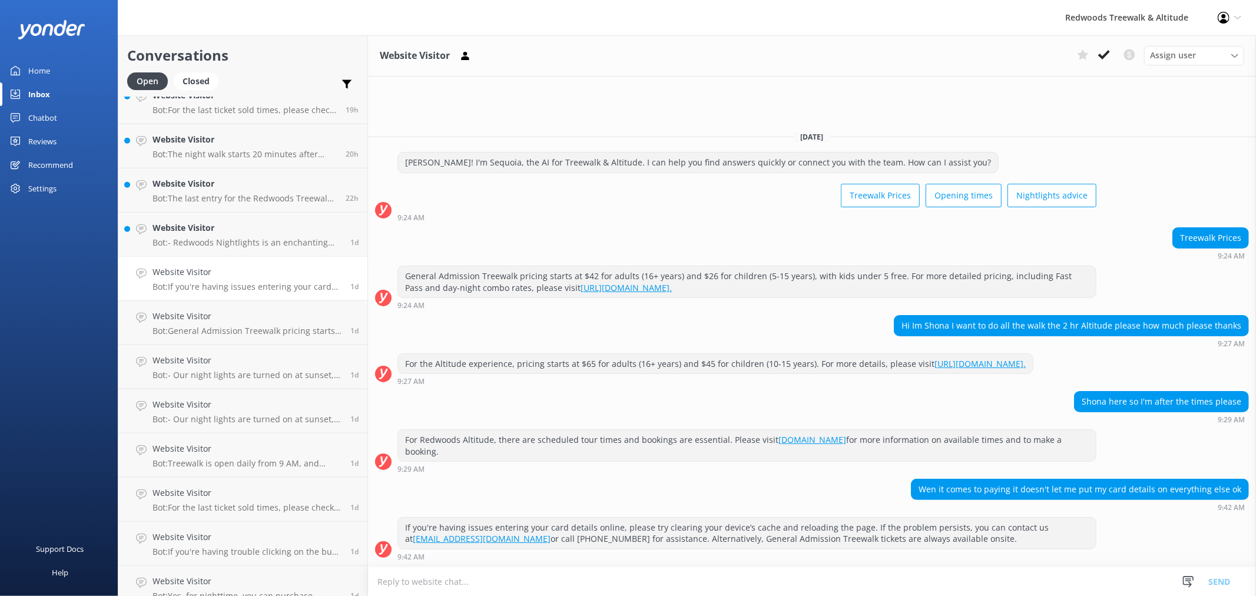
click at [221, 257] on link "Website Visitor Bot: If you're having issues entering your card details online,…" at bounding box center [242, 279] width 249 height 44
click at [220, 233] on h4 "Website Visitor" at bounding box center [246, 227] width 189 height 13
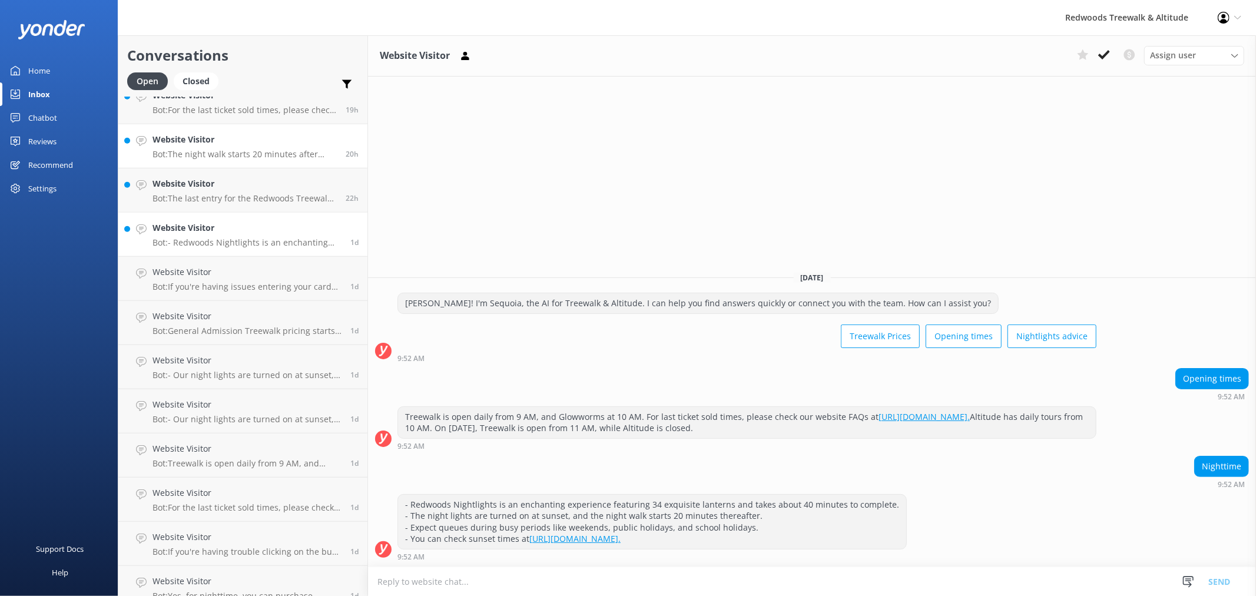
scroll to position [725, 0]
click at [224, 324] on p "Bot: The last entry for the Redwoods Treewalk is not specified in the knowledge…" at bounding box center [244, 329] width 184 height 11
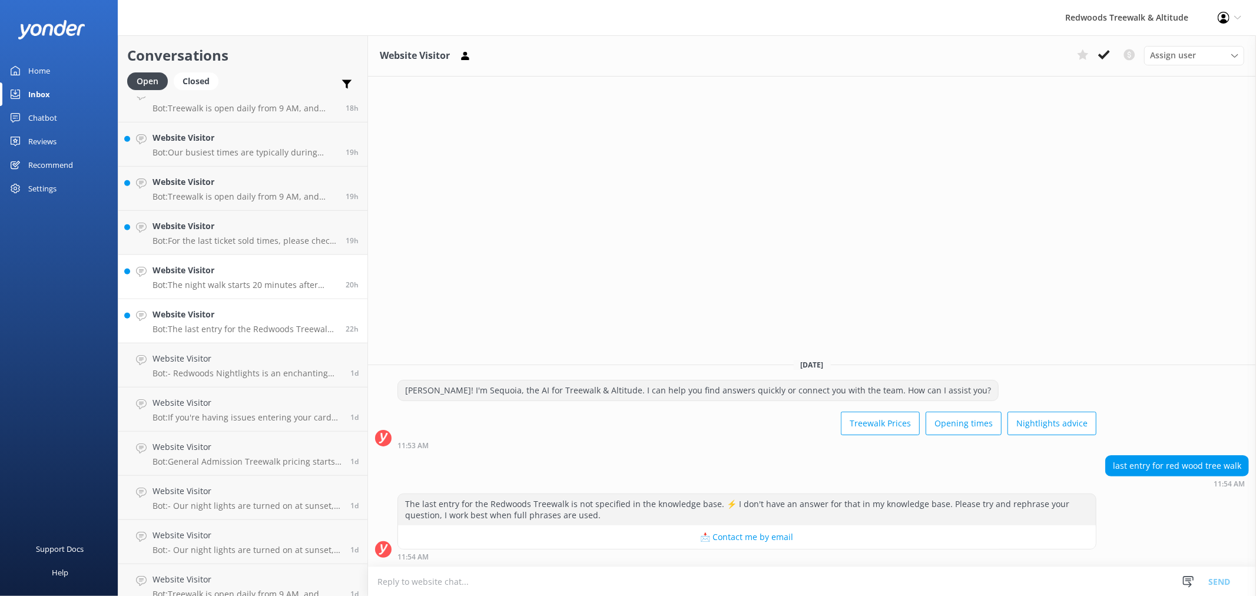
click at [225, 287] on p "Bot: The night walk starts 20 minutes after sunset. You can check sunset times …" at bounding box center [244, 285] width 184 height 11
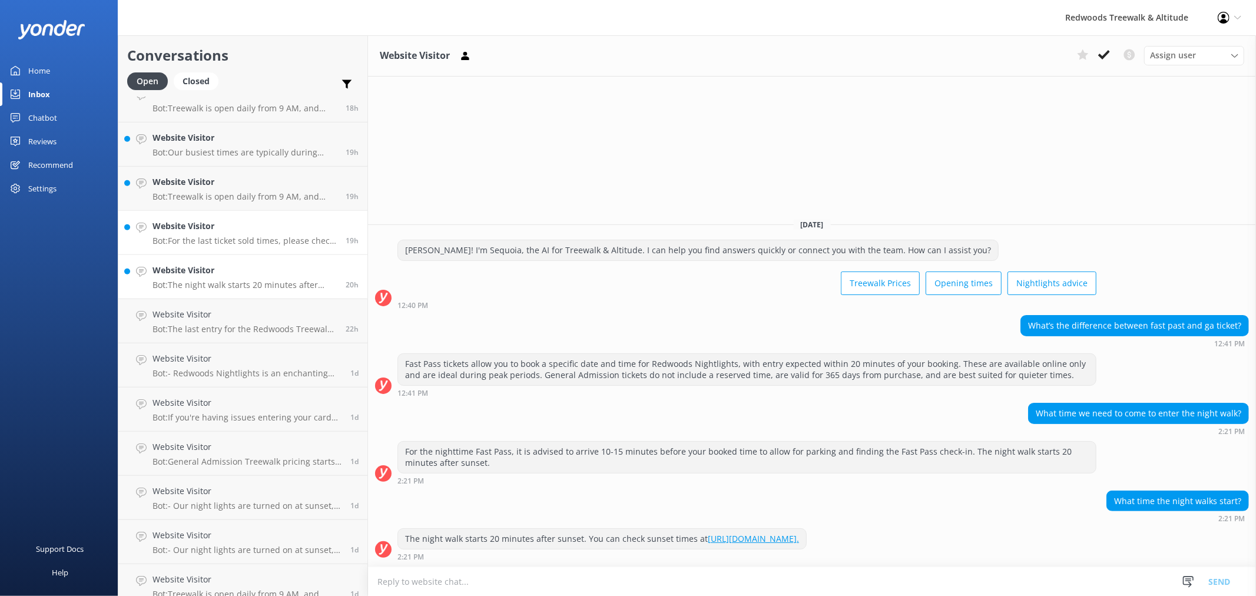
click at [219, 237] on p "Bot: For the last ticket sold times, please check our website FAQs at [URL][DOM…" at bounding box center [244, 240] width 184 height 11
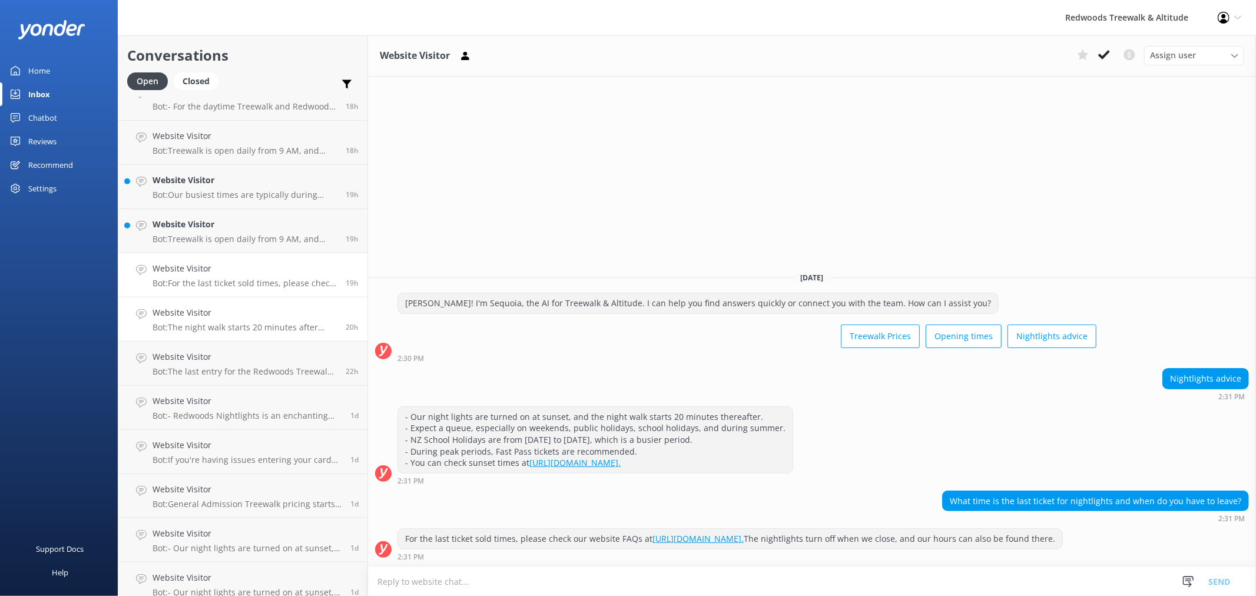
scroll to position [660, 0]
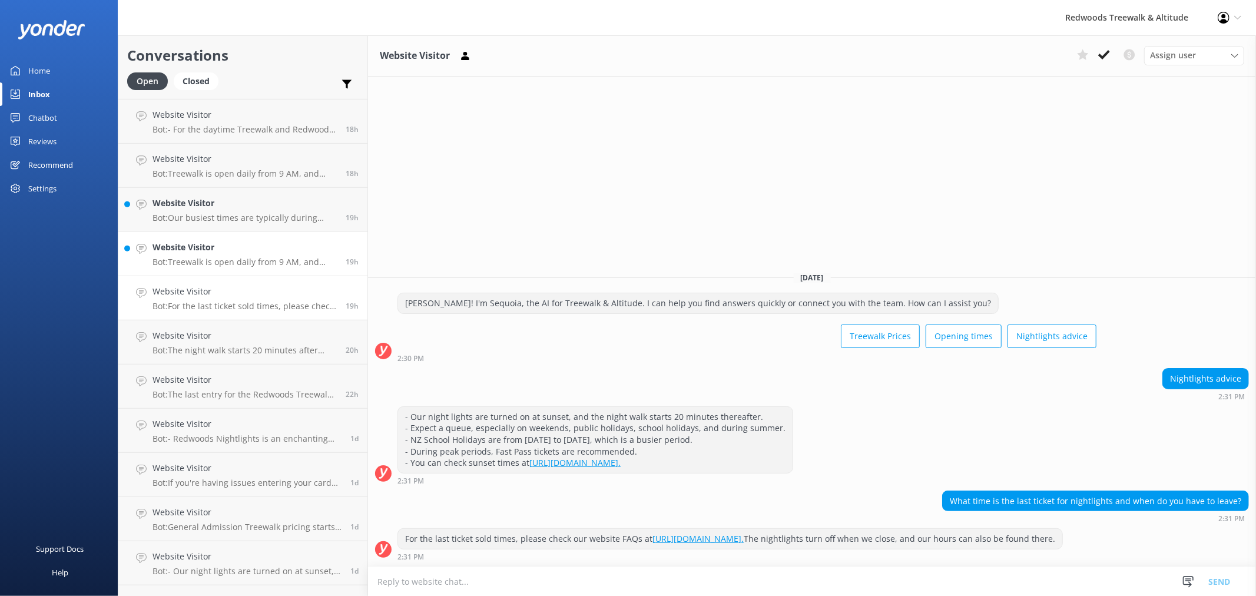
click at [211, 257] on p "Bot: Treewalk is open daily from 9 AM, and Glowworms from 10 AM. For last ticke…" at bounding box center [244, 262] width 184 height 11
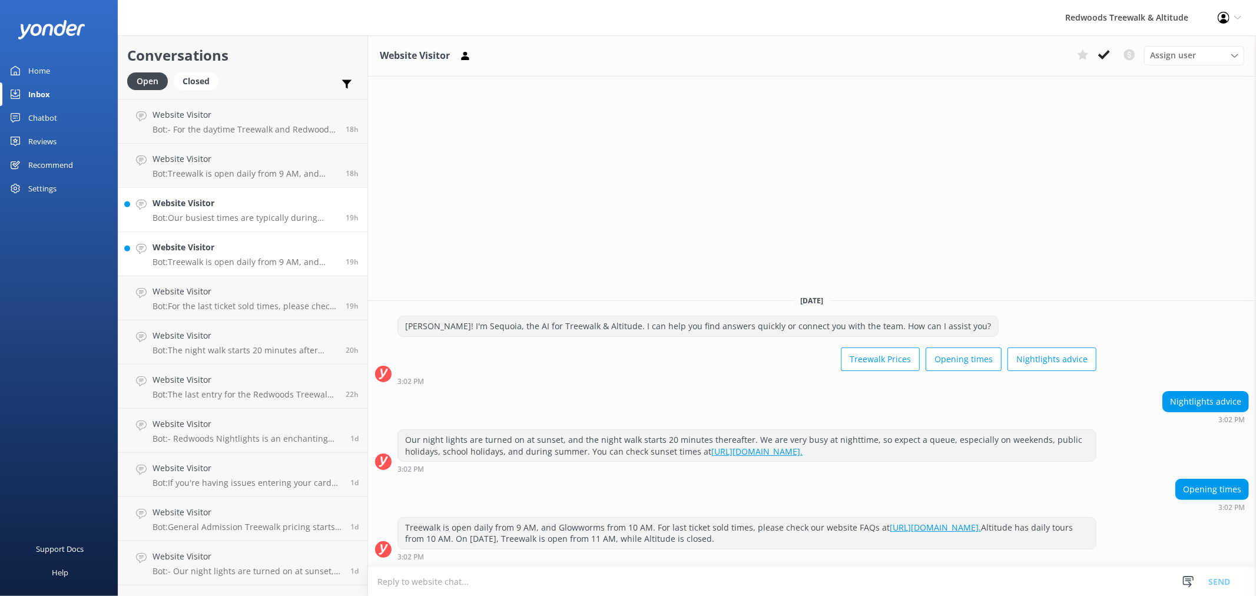
click at [207, 215] on p "Bot: Our busiest times are typically during summer, public/school holidays, and…" at bounding box center [244, 218] width 184 height 11
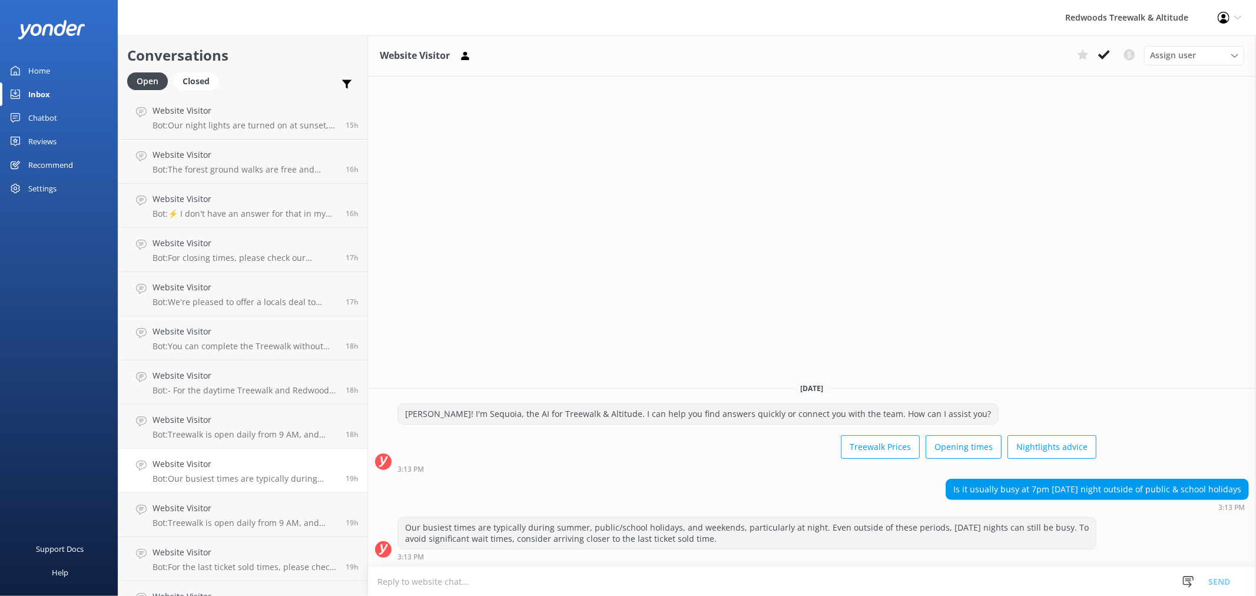
scroll to position [398, 0]
click at [62, 116] on link "Chatbot" at bounding box center [59, 118] width 118 height 24
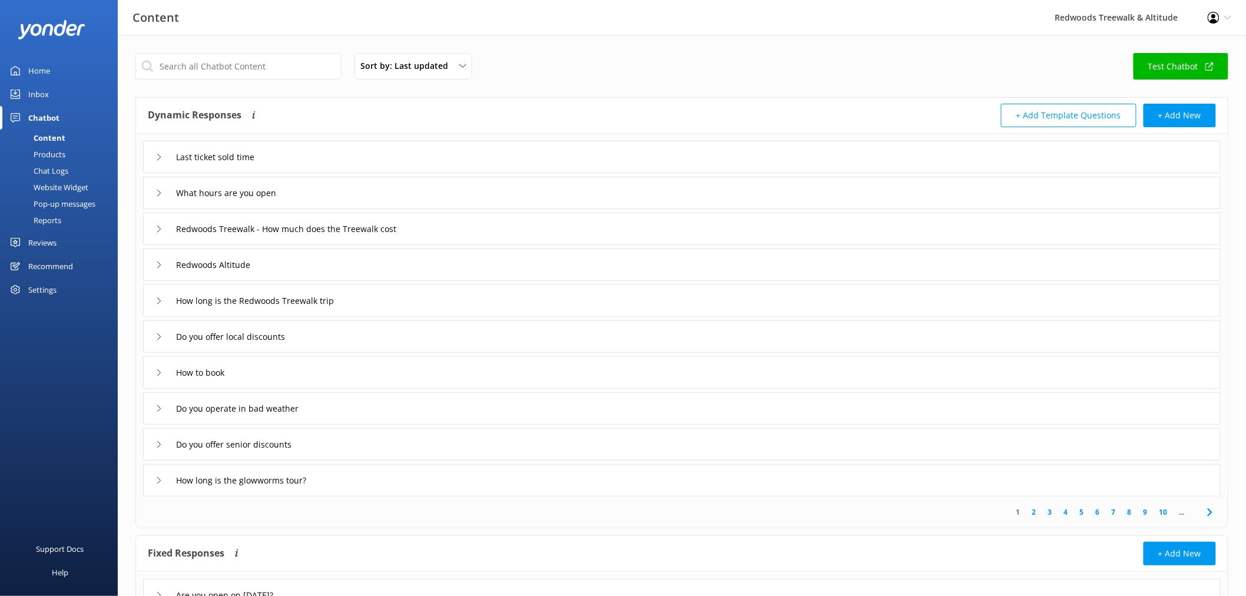
click at [54, 72] on link "Home" at bounding box center [59, 71] width 118 height 24
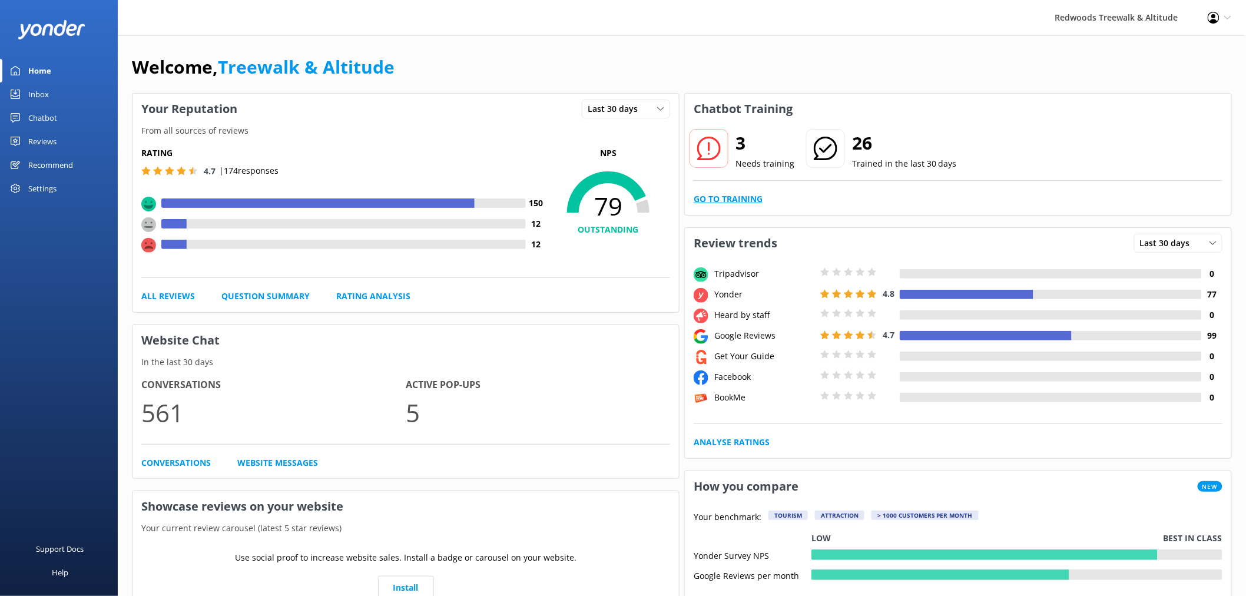
click at [729, 193] on link "Go to Training" at bounding box center [727, 198] width 69 height 13
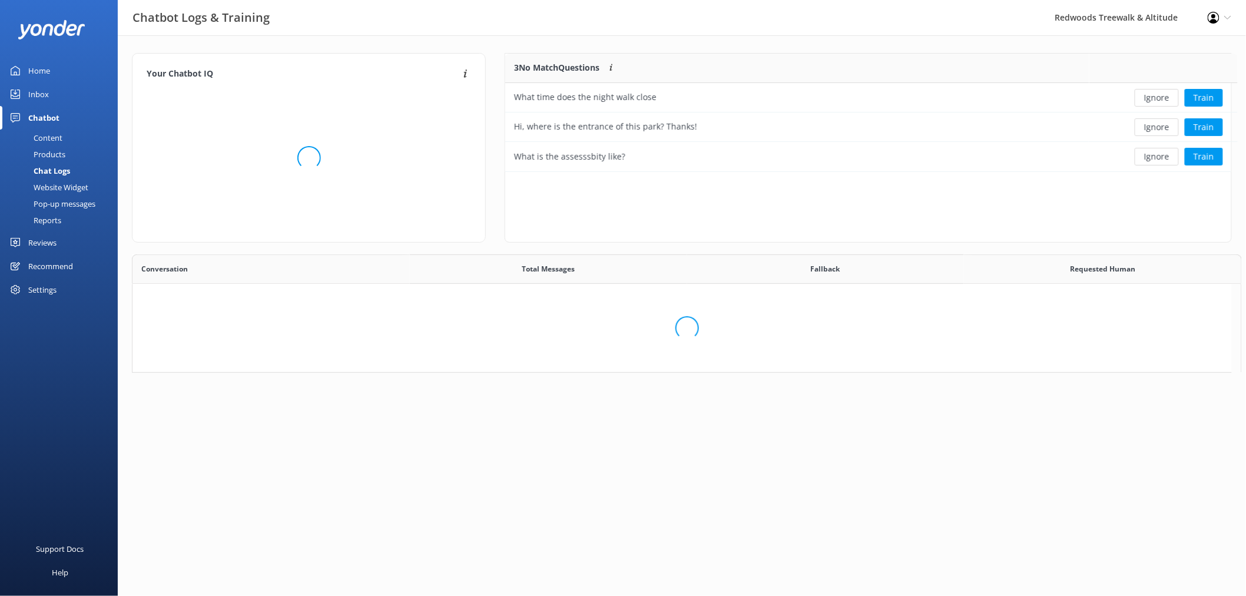
scroll to position [108, 715]
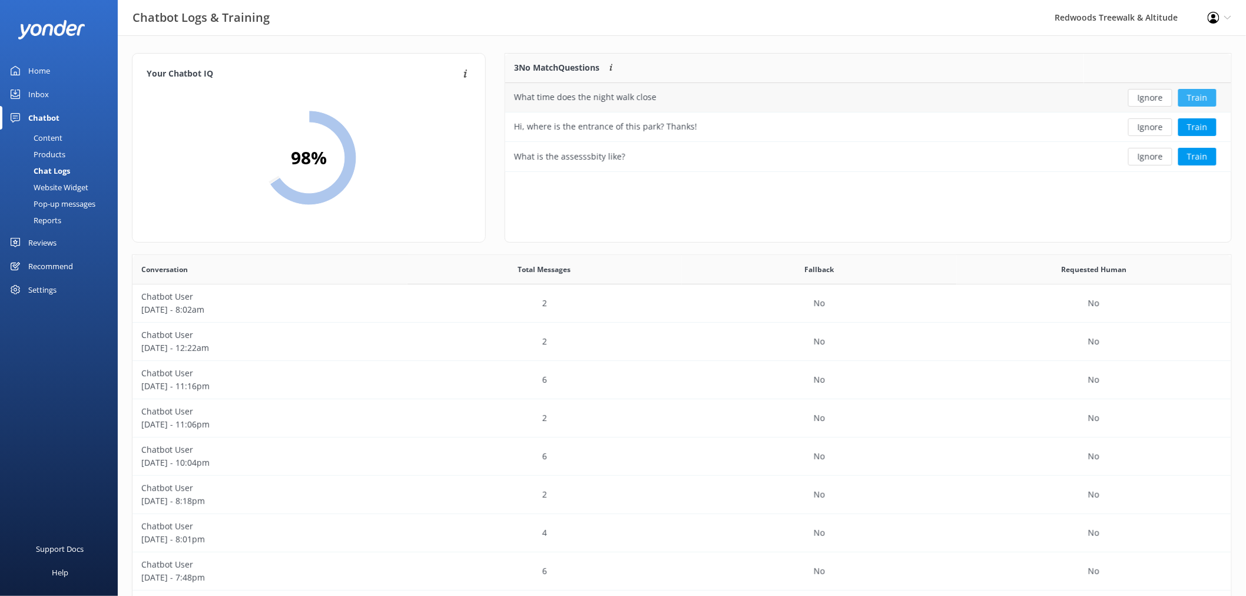
click at [1195, 102] on button "Train" at bounding box center [1197, 98] width 38 height 18
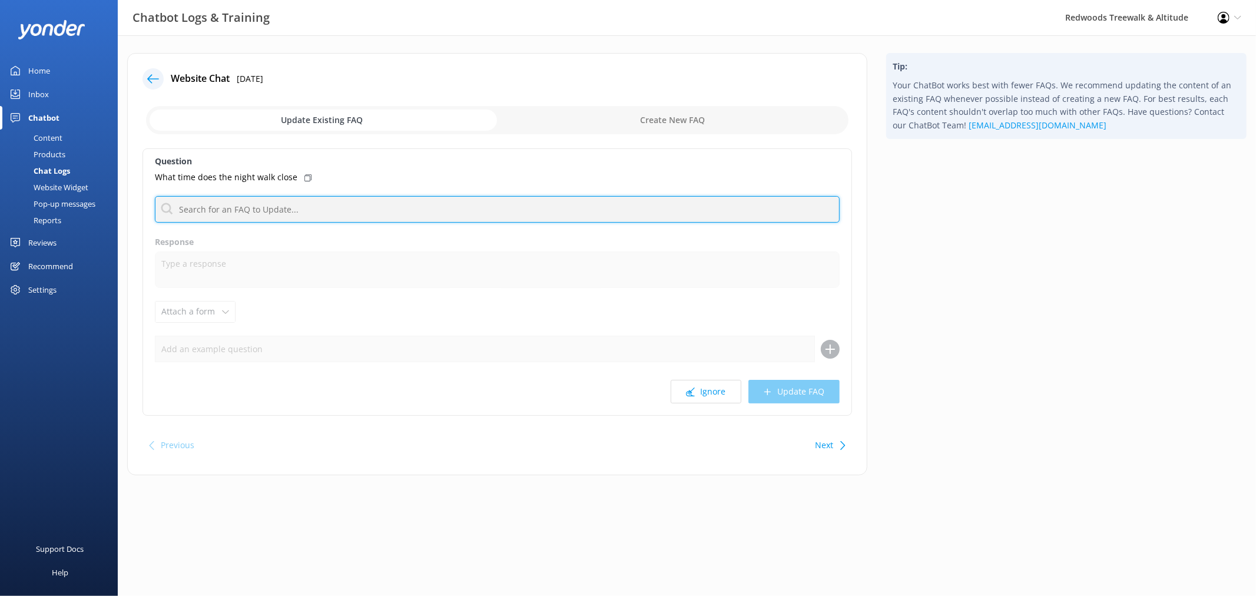
click at [389, 200] on input "text" at bounding box center [497, 209] width 685 height 26
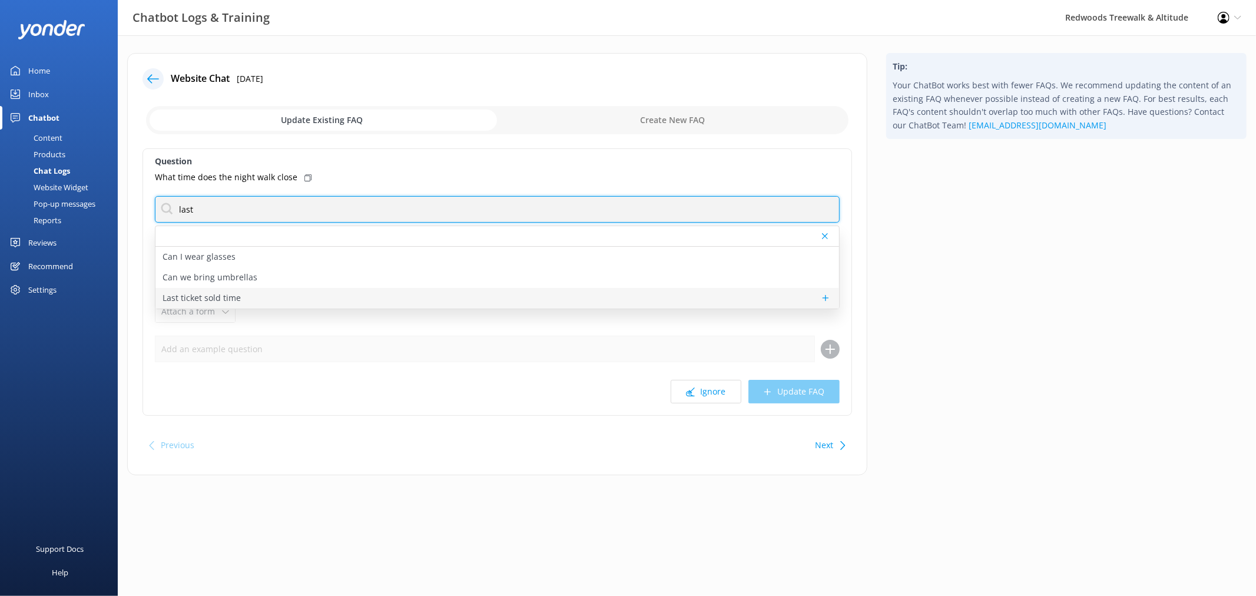
type input "last"
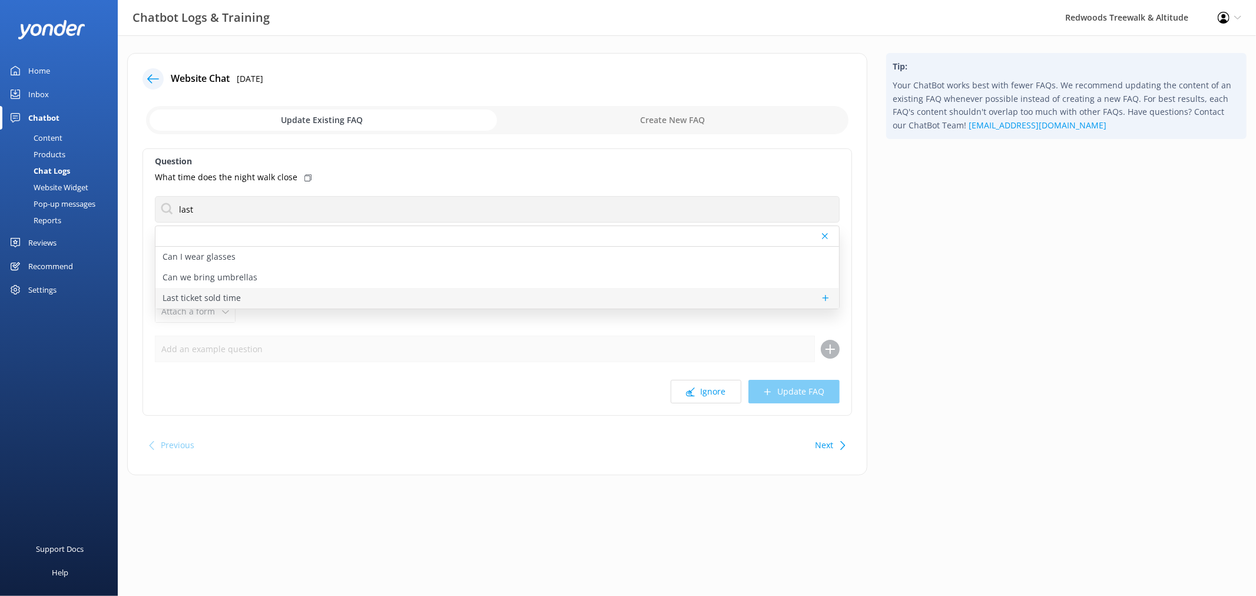
click at [366, 290] on div "Last ticket sold time" at bounding box center [496, 298] width 683 height 21
type textarea "For last ticket sold times, please check our website FAQs [URL][DOMAIN_NAME]"
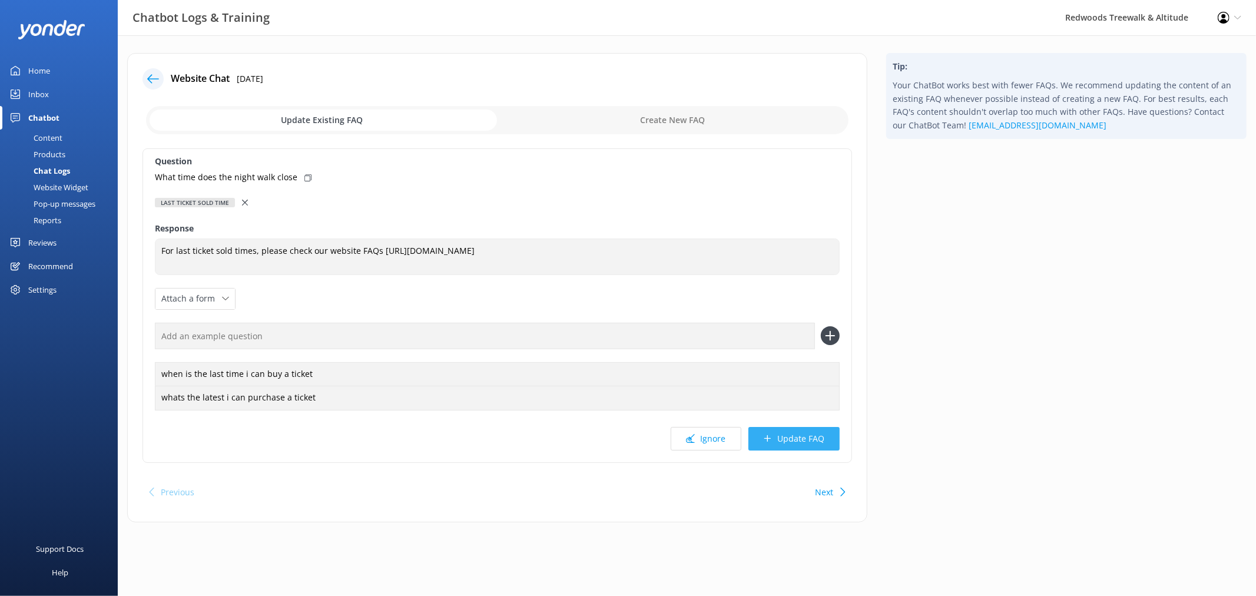
click at [796, 440] on button "Update FAQ" at bounding box center [793, 439] width 91 height 24
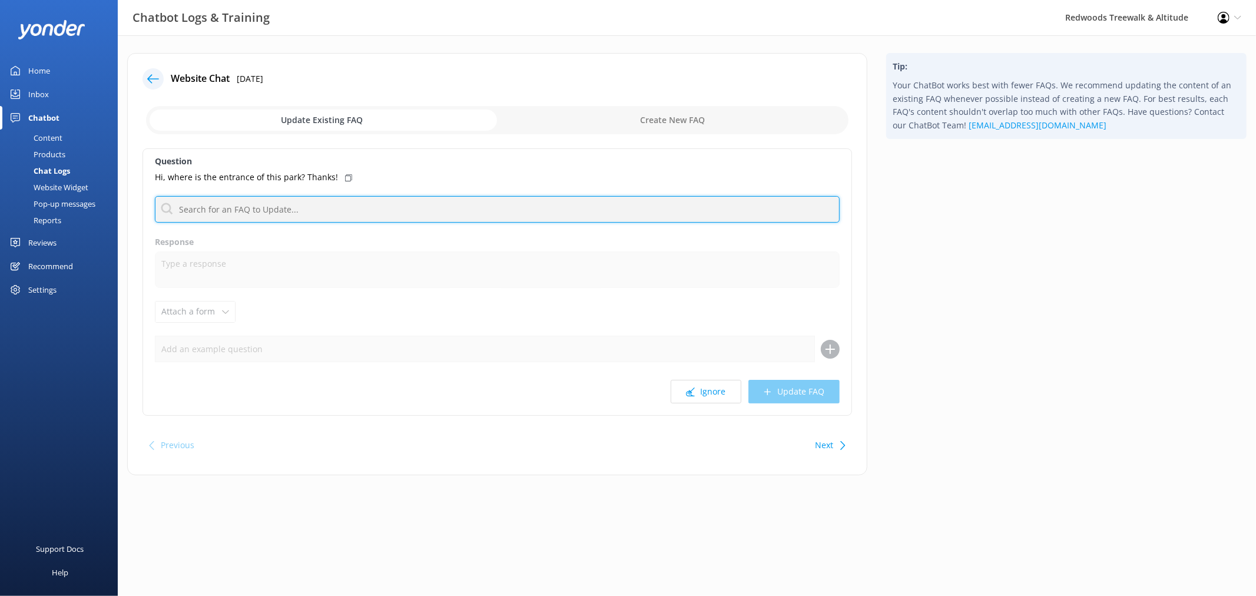
click at [331, 207] on input "text" at bounding box center [497, 209] width 685 height 26
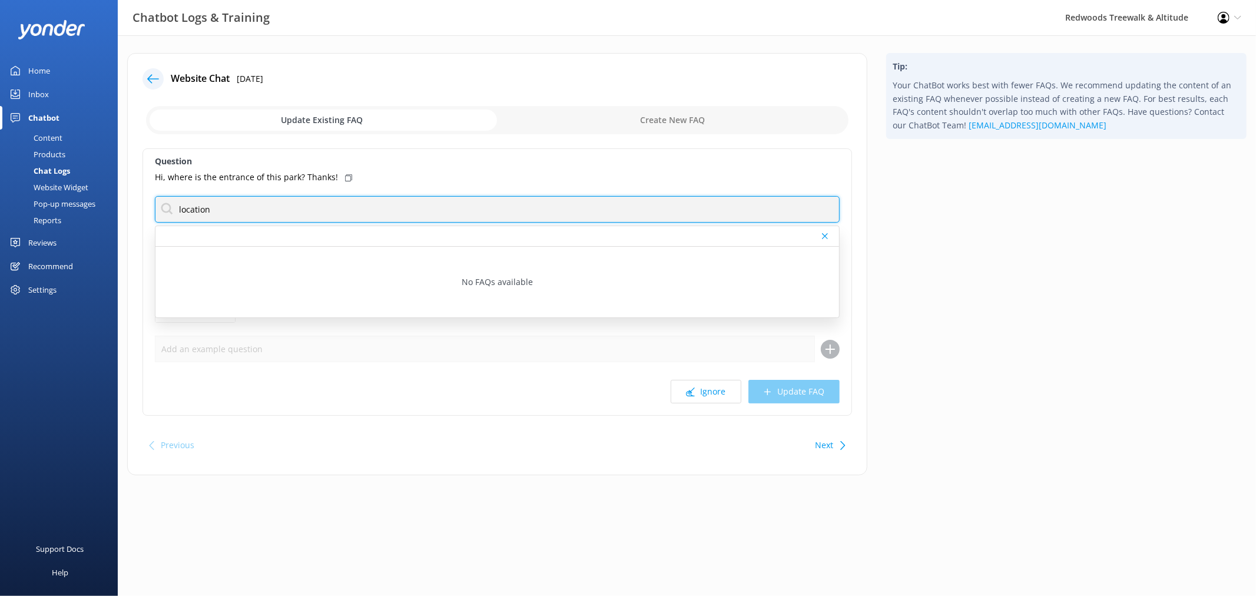
click at [331, 206] on input "location" at bounding box center [497, 209] width 685 height 26
type input "d"
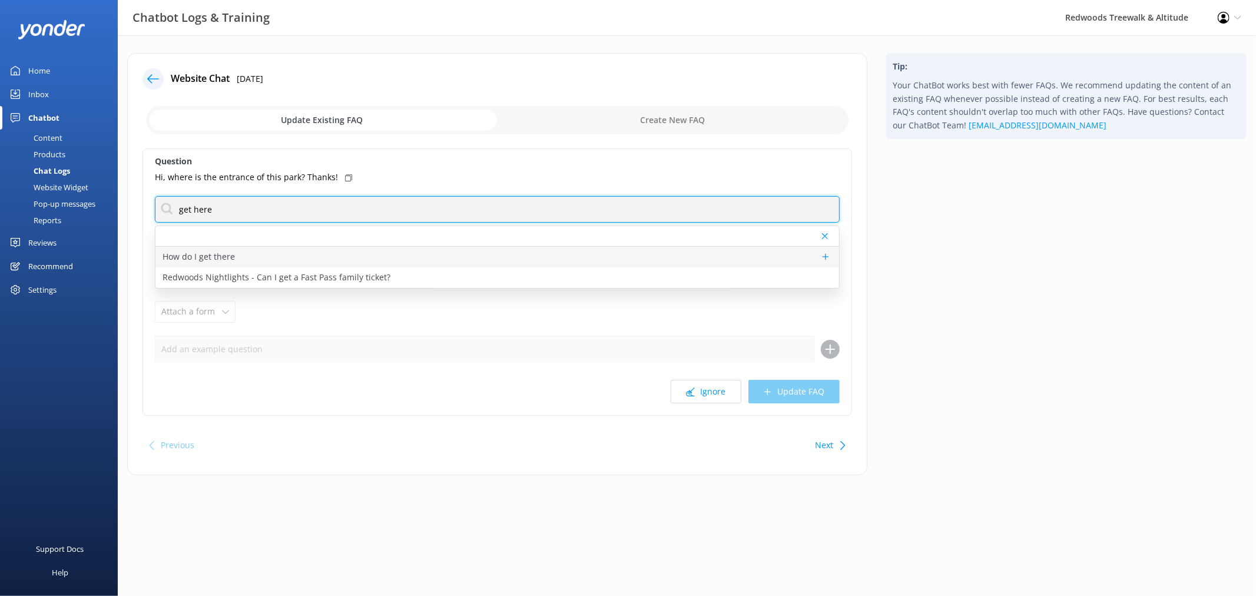
type input "get here"
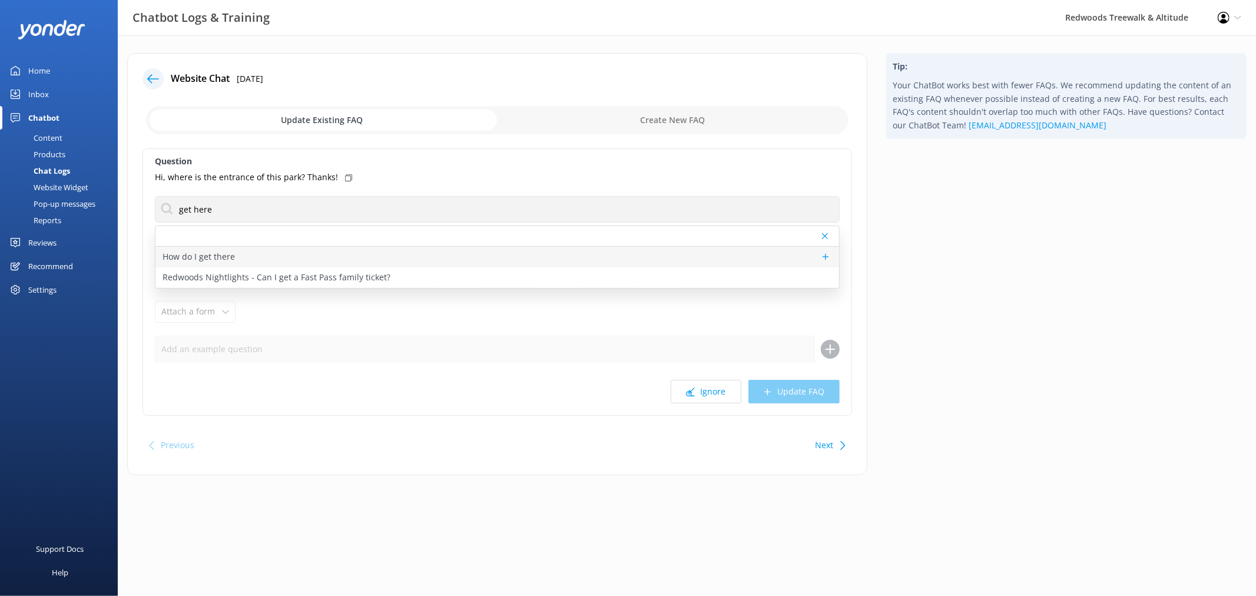
click at [333, 257] on div "How do I get there" at bounding box center [496, 257] width 683 height 21
type textarea "We are located within the [GEOGRAPHIC_DATA], which is 5 km from [GEOGRAPHIC_DAT…"
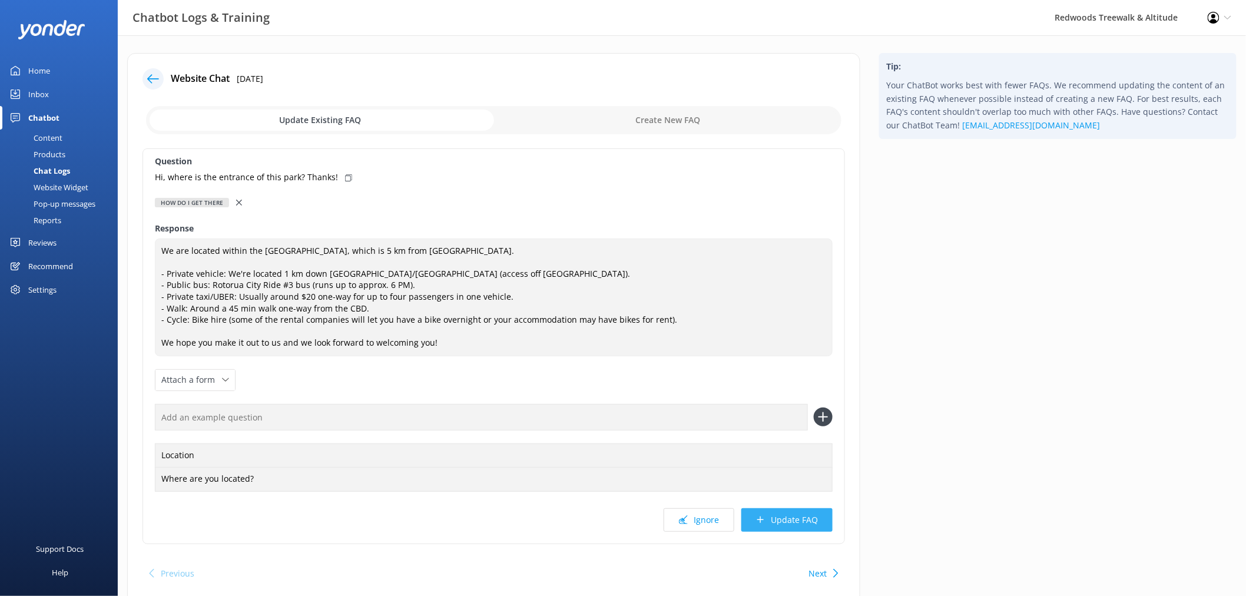
click at [792, 523] on button "Update FAQ" at bounding box center [786, 520] width 91 height 24
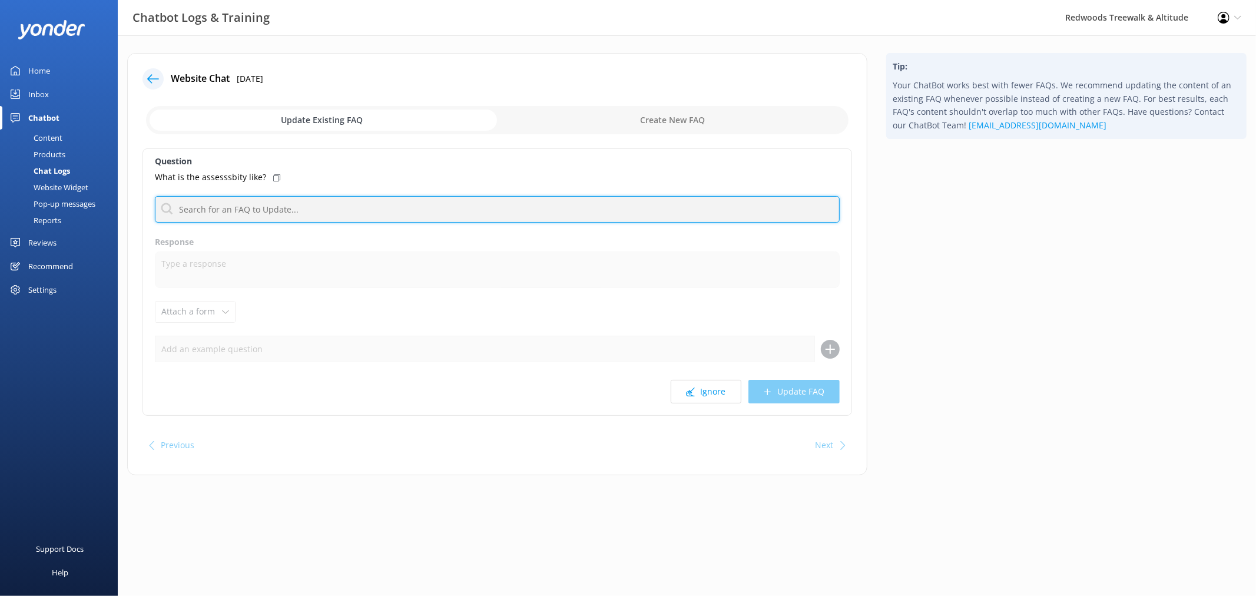
click at [366, 199] on input "text" at bounding box center [497, 209] width 685 height 26
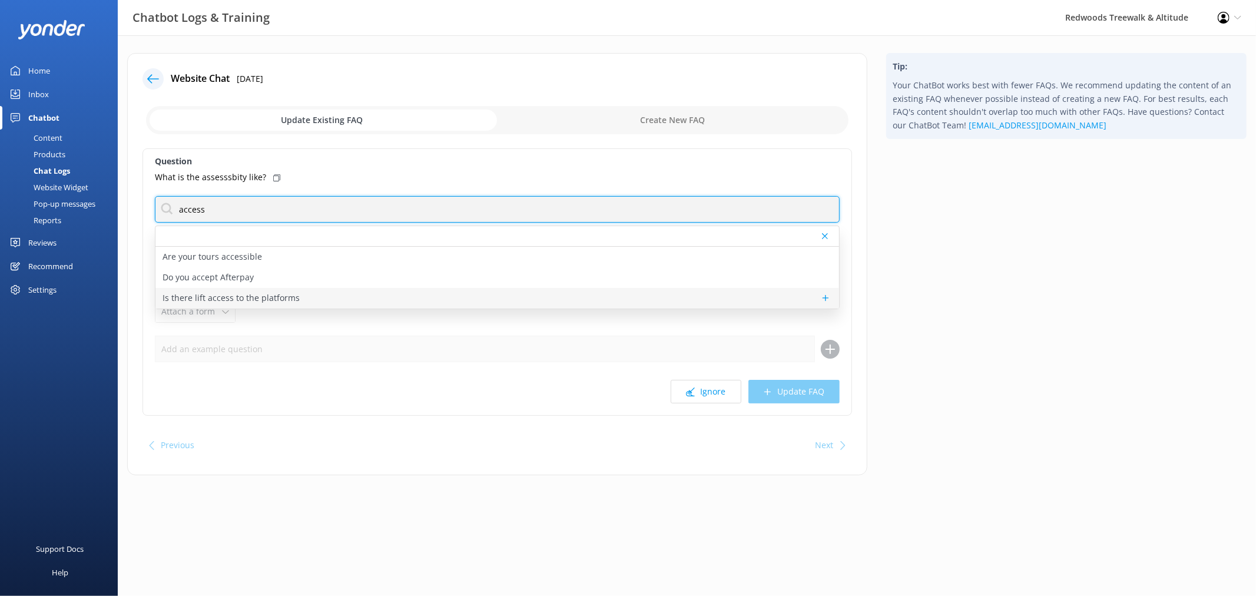
type input "access"
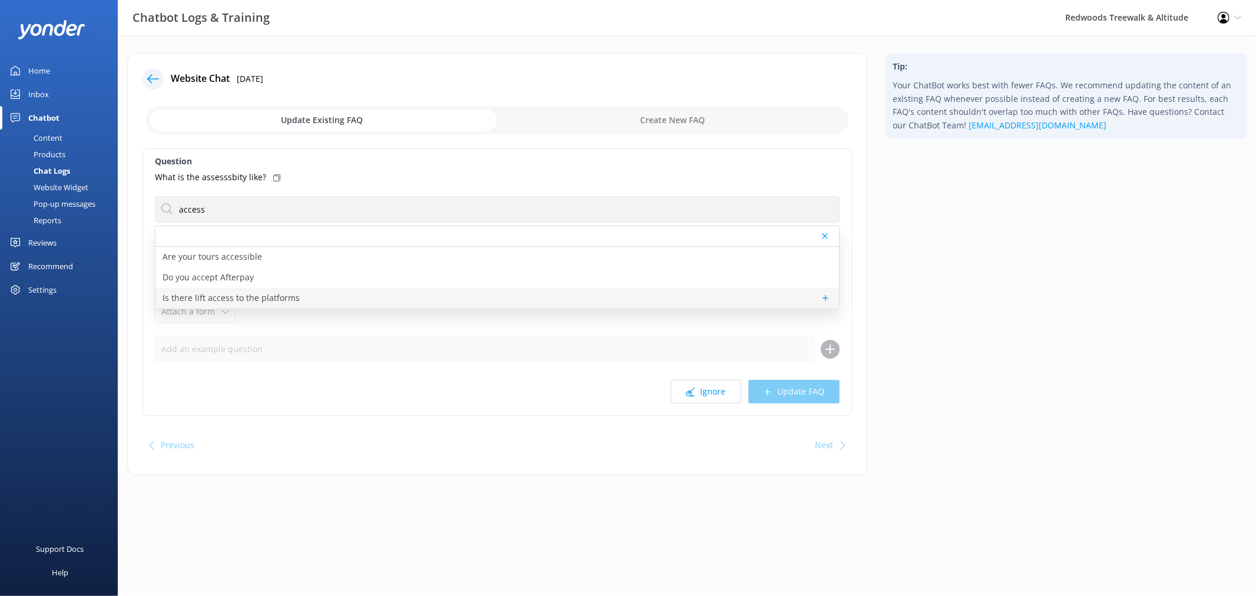
click at [350, 297] on div "Is there lift access to the platforms" at bounding box center [496, 298] width 683 height 21
type textarea "There is no lift access to the platforms. The entry to [GEOGRAPHIC_DATA] is a l…"
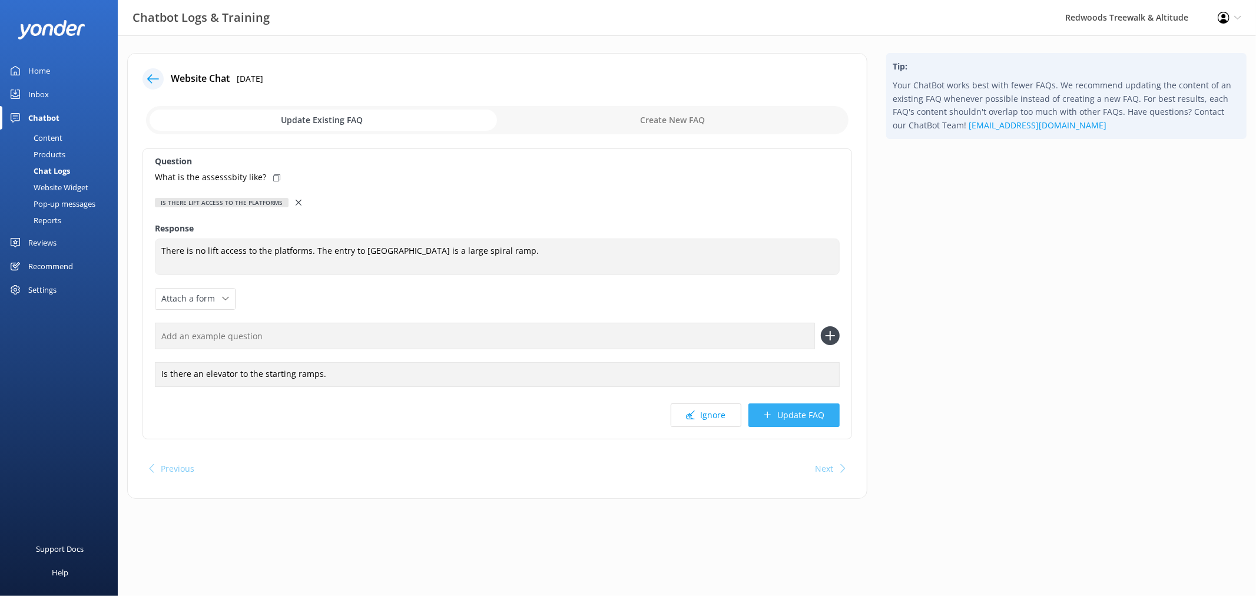
click at [771, 419] on icon at bounding box center [767, 414] width 9 height 9
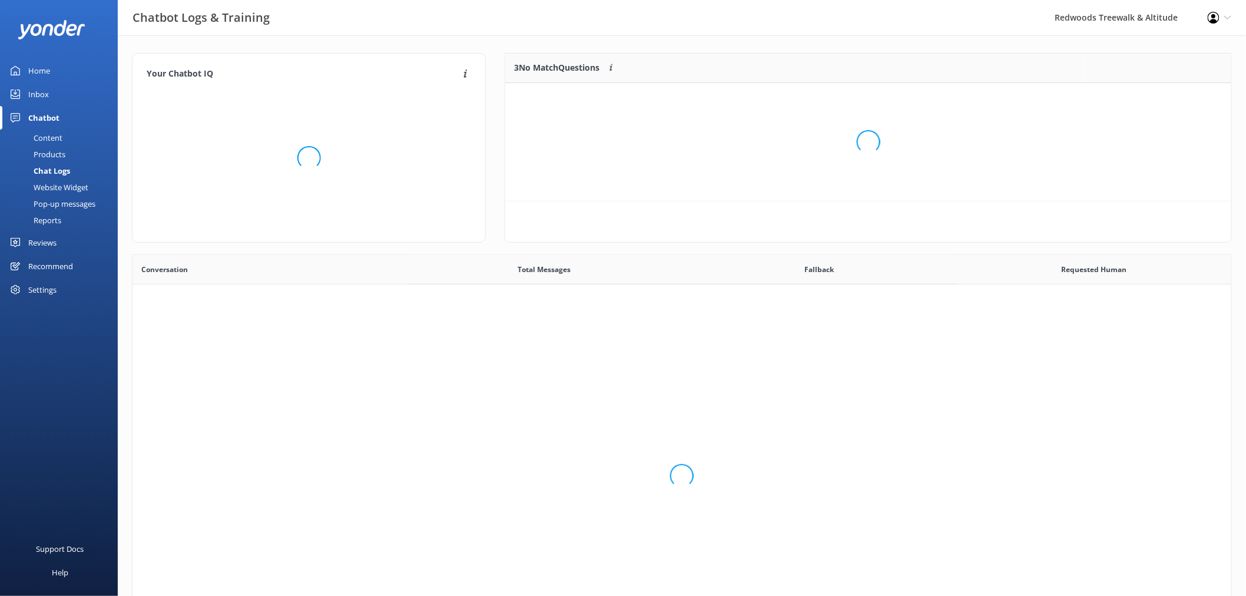
scroll to position [137, 715]
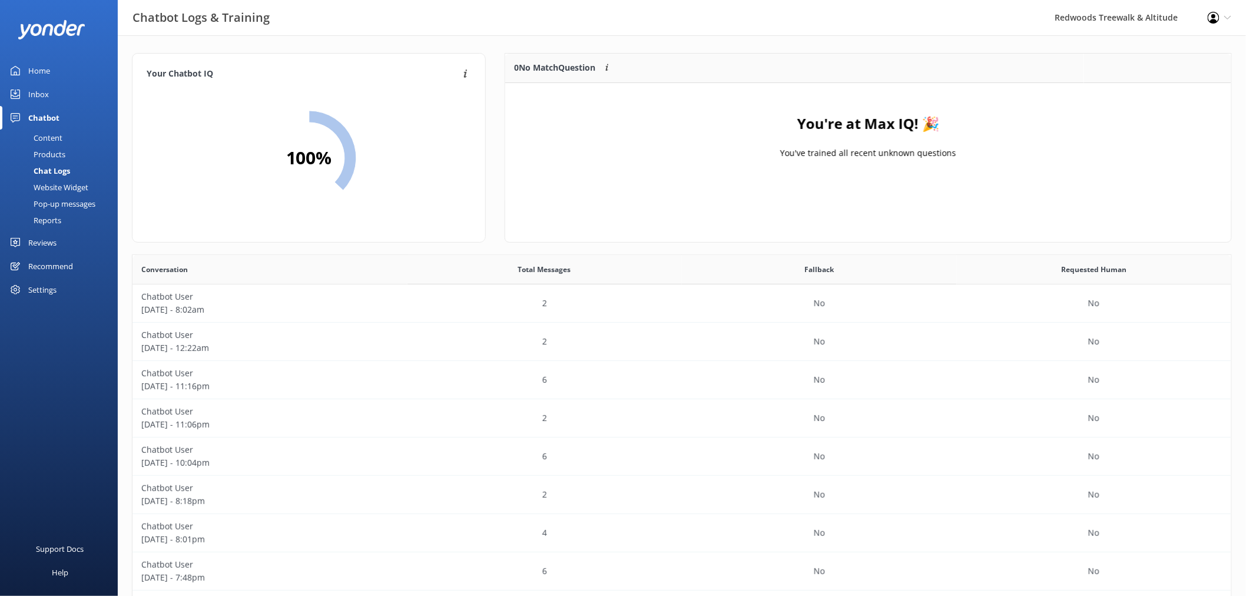
click at [32, 63] on div "Home" at bounding box center [39, 71] width 22 height 24
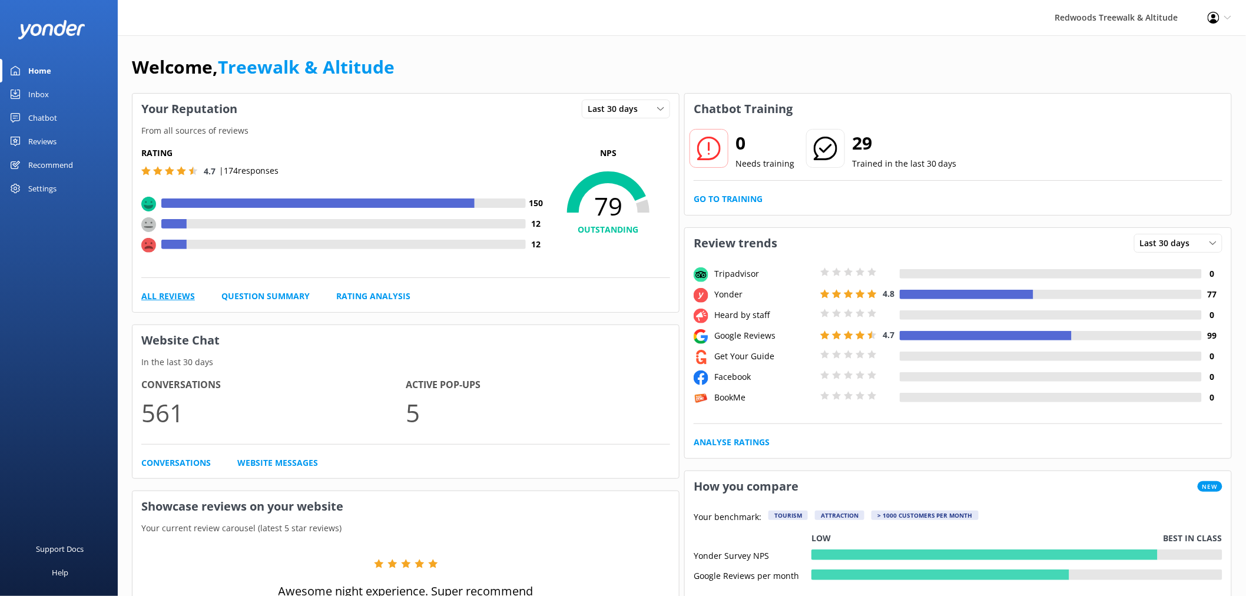
click at [181, 300] on link "All Reviews" at bounding box center [168, 296] width 54 height 13
